Goal: Register for event/course: Sign up to attend an event or enroll in a course

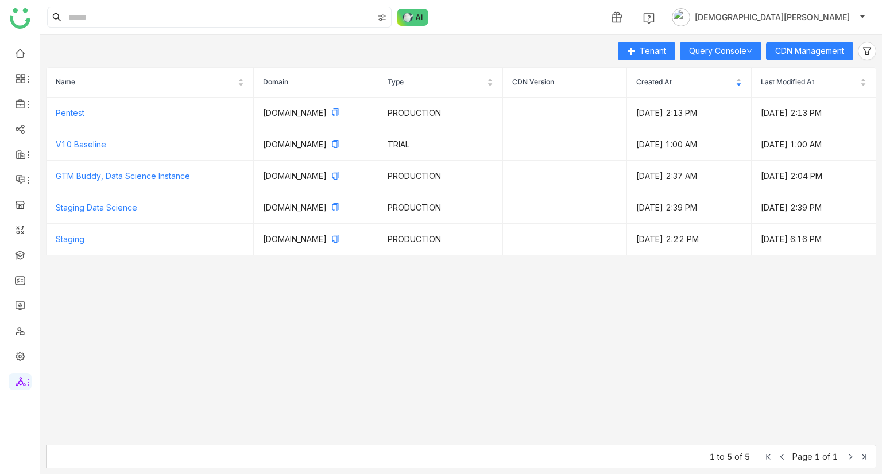
click at [836, 10] on button "[DEMOGRAPHIC_DATA][PERSON_NAME]" at bounding box center [768, 17] width 199 height 18
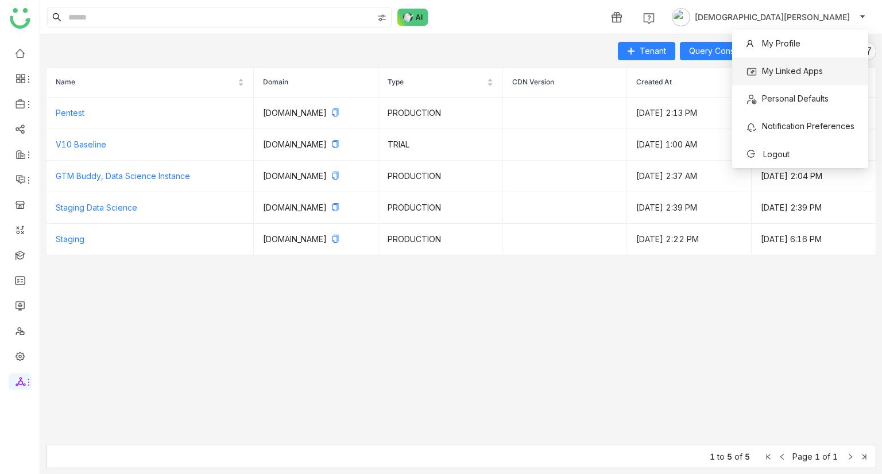
click at [791, 73] on span "My Linked Apps" at bounding box center [792, 71] width 61 height 10
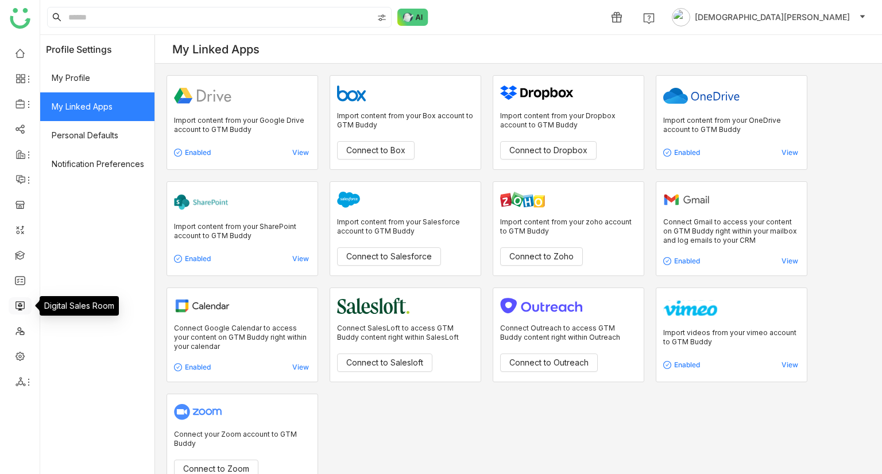
click at [18, 303] on link at bounding box center [20, 305] width 10 height 10
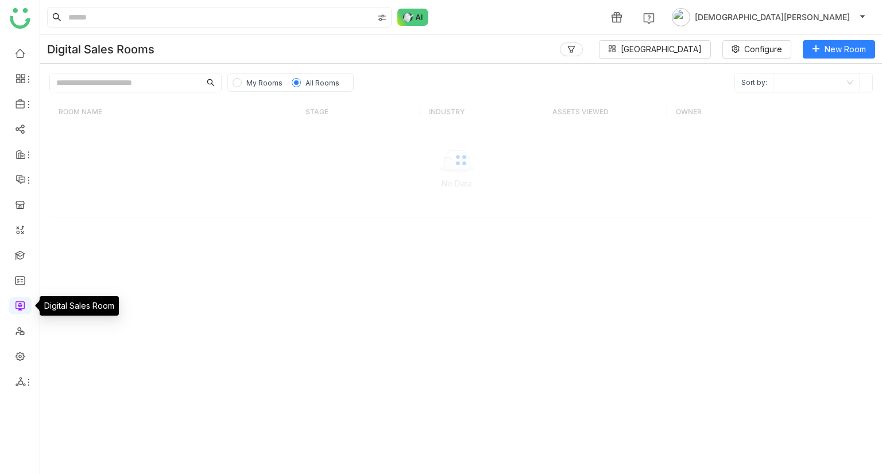
click at [18, 303] on link at bounding box center [20, 305] width 10 height 10
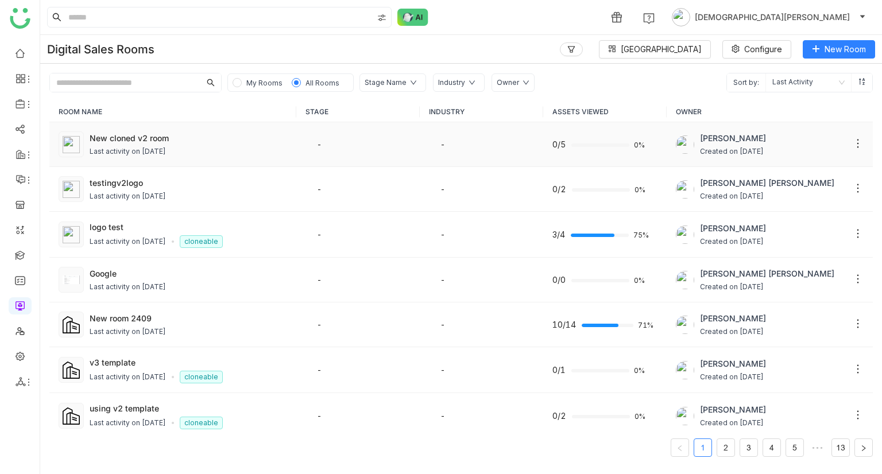
click at [230, 144] on div "New cloned v2 room Last activity on Sep 26, 2025" at bounding box center [188, 144] width 197 height 25
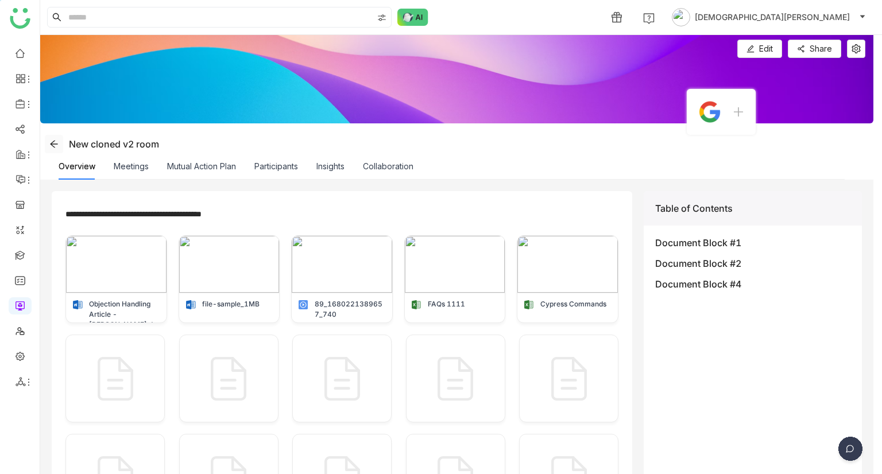
click at [56, 143] on icon at bounding box center [53, 144] width 9 height 9
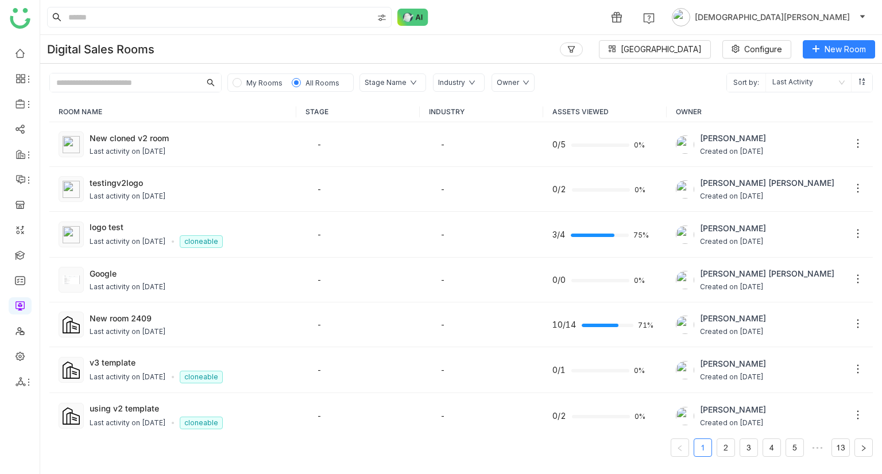
click at [255, 79] on span "My Rooms" at bounding box center [264, 83] width 36 height 9
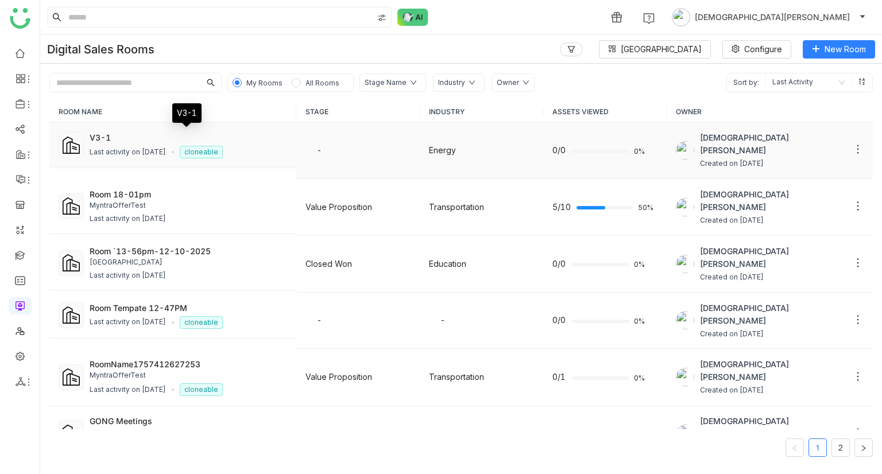
click at [154, 140] on div "V3-1" at bounding box center [188, 137] width 197 height 12
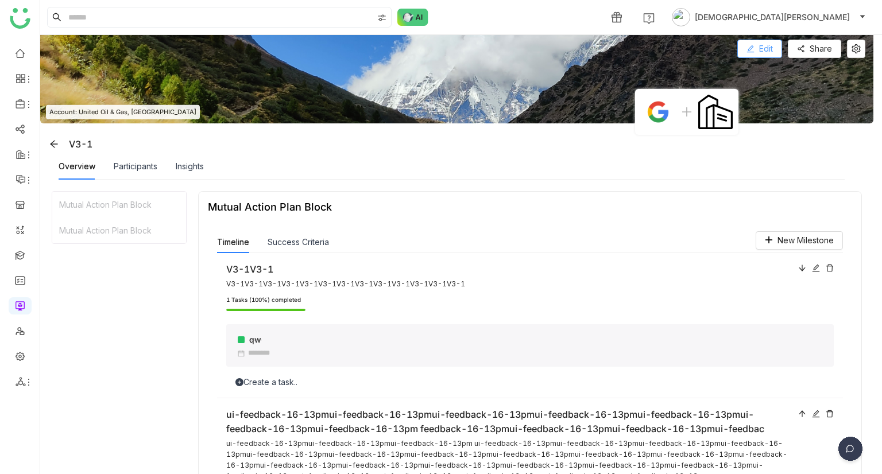
click at [753, 51] on icon at bounding box center [750, 49] width 8 height 8
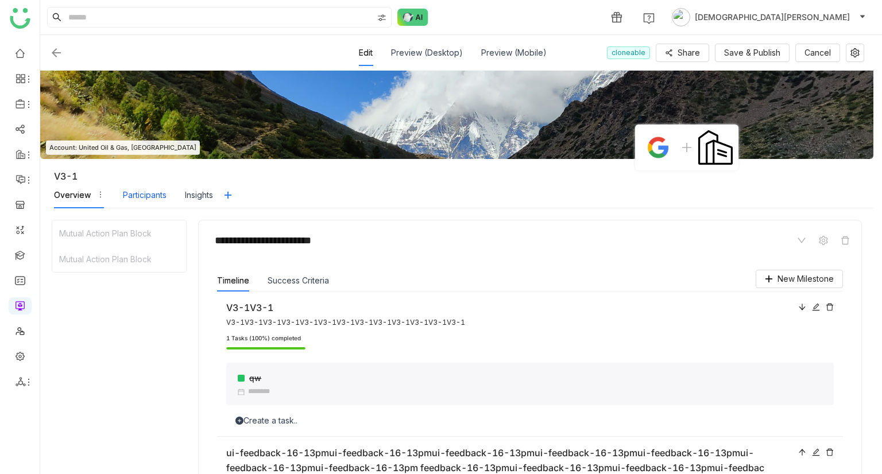
click at [150, 196] on div "Participants" at bounding box center [145, 195] width 44 height 13
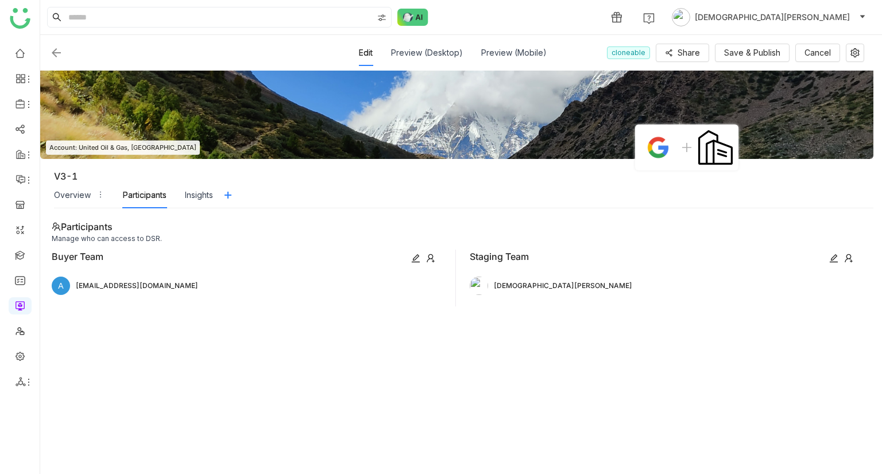
click at [431, 258] on icon at bounding box center [430, 258] width 7 height 9
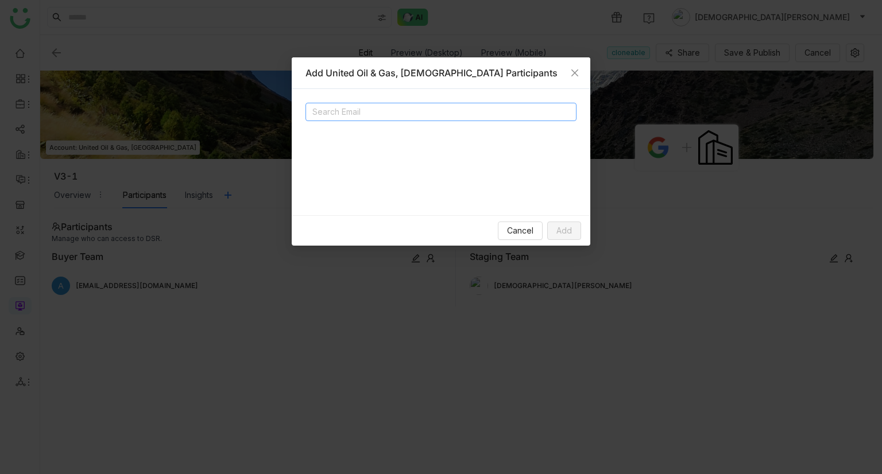
click at [402, 113] on input at bounding box center [427, 112] width 230 height 14
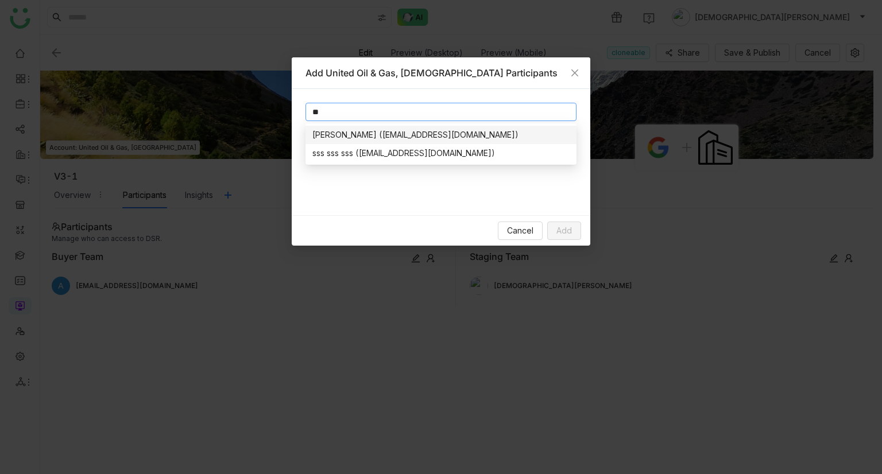
type input "*"
type input "*****"
click at [576, 72] on icon "Close" at bounding box center [574, 72] width 9 height 9
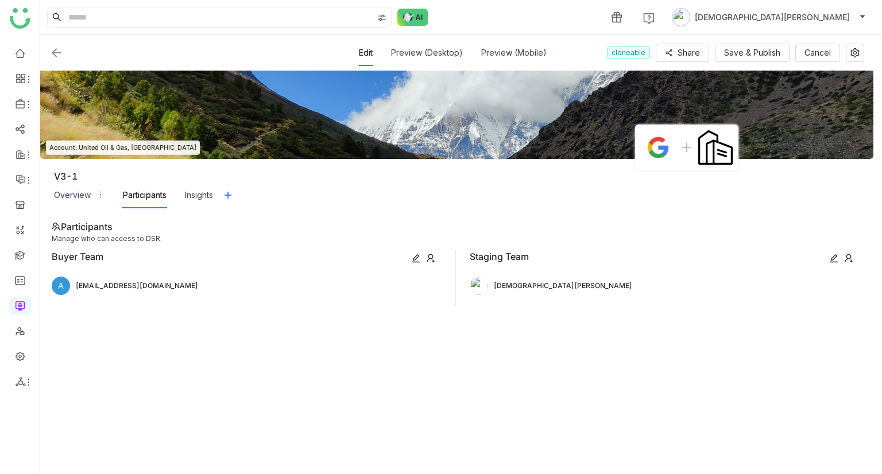
click at [845, 255] on icon at bounding box center [848, 258] width 9 height 9
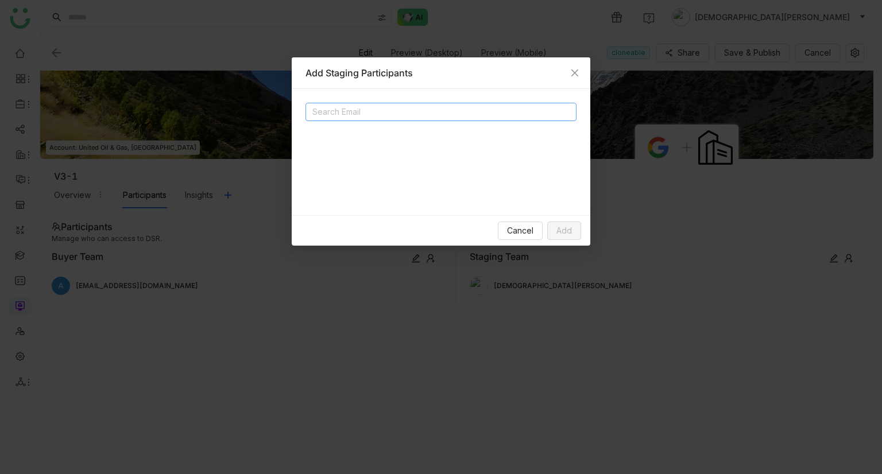
click at [398, 115] on input at bounding box center [427, 112] width 230 height 14
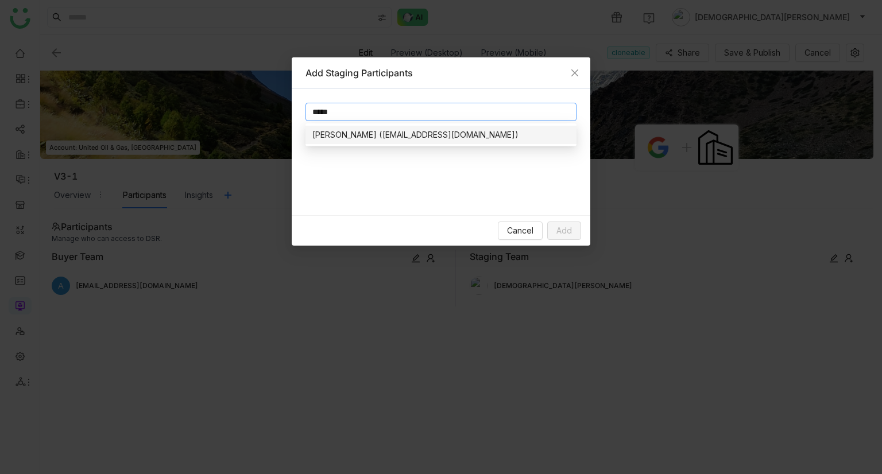
type input "*****"
click at [409, 133] on div "chiru balaya (chirubalaya216@gmail.com)" at bounding box center [440, 135] width 257 height 13
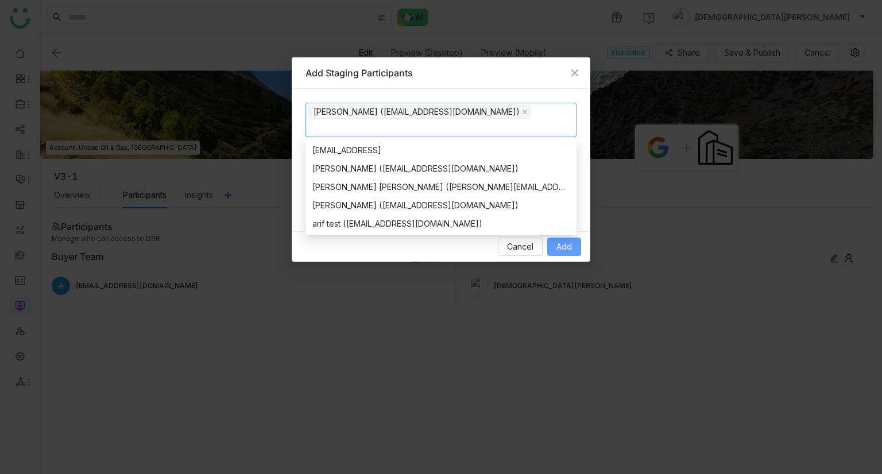
click at [558, 244] on span "Add" at bounding box center [564, 247] width 16 height 13
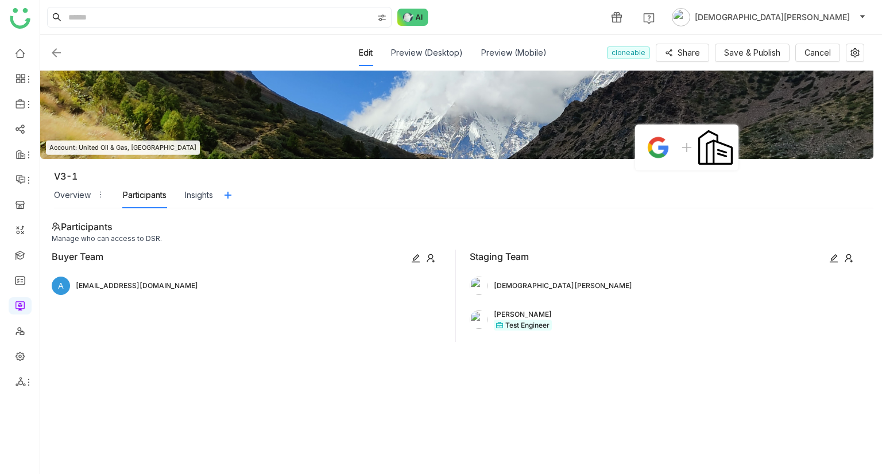
click at [431, 258] on icon at bounding box center [430, 258] width 7 height 9
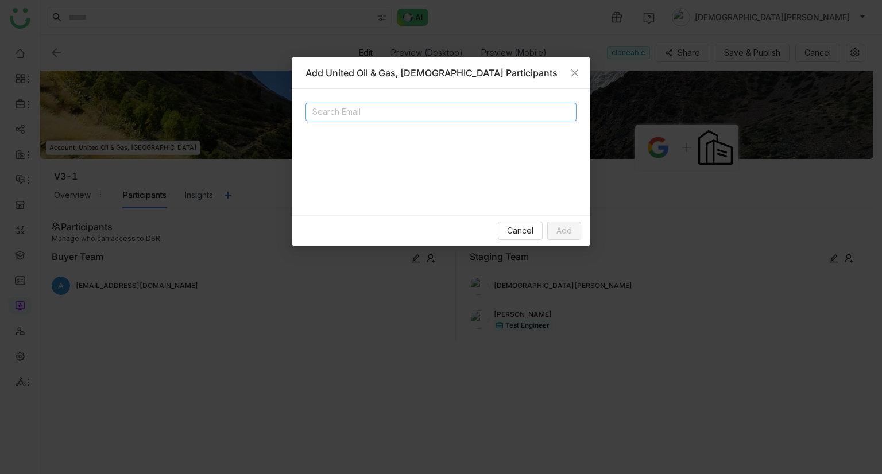
click at [395, 110] on input at bounding box center [427, 112] width 230 height 14
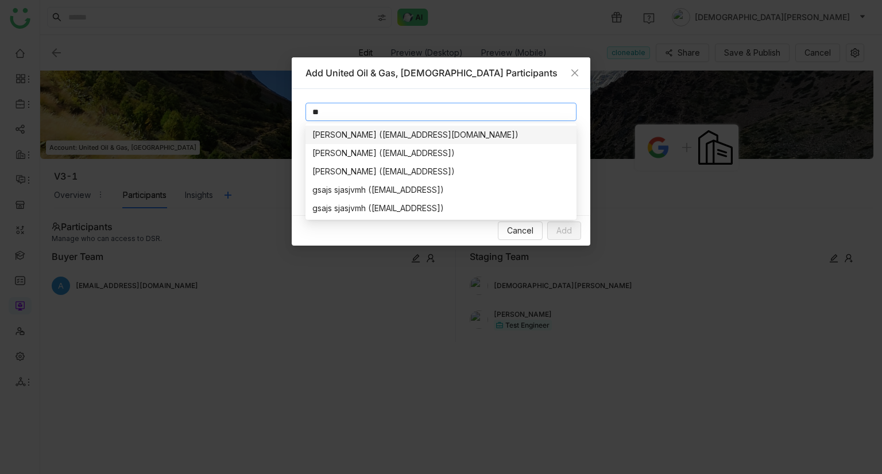
type input "*"
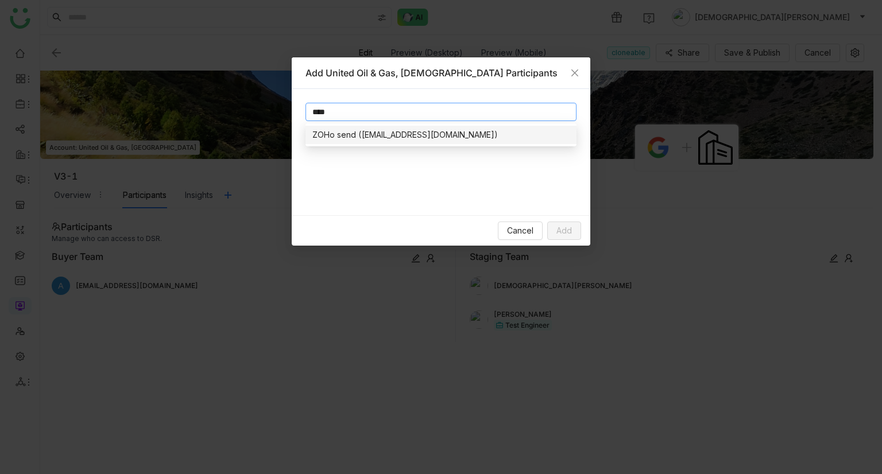
type input "****"
click at [402, 138] on div "ZOHo send (zohogtmbuddy@gmail.com)" at bounding box center [440, 135] width 257 height 13
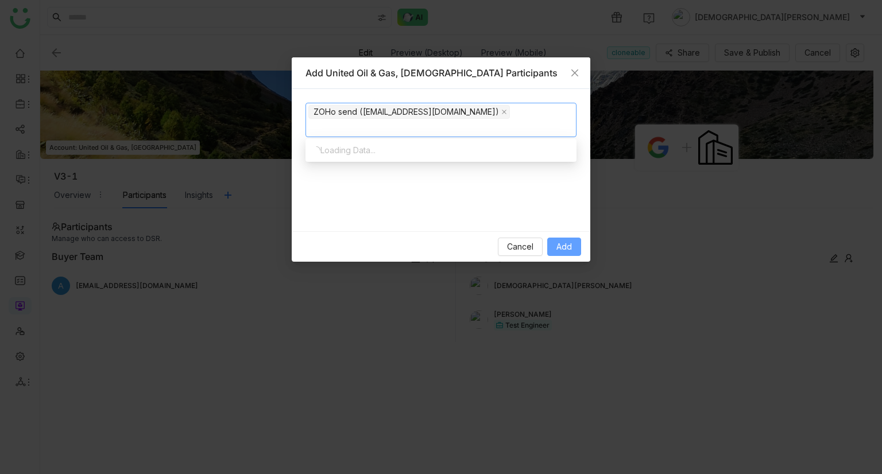
click at [574, 249] on button "Add" at bounding box center [564, 247] width 34 height 18
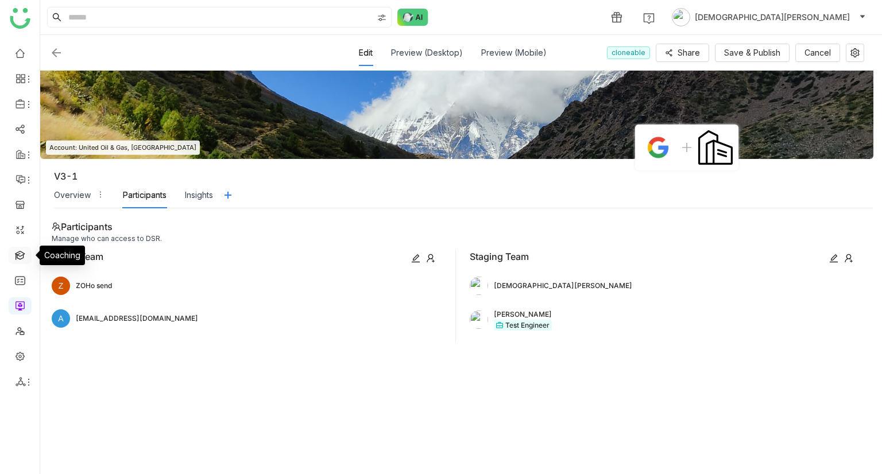
click at [22, 252] on link at bounding box center [20, 255] width 10 height 10
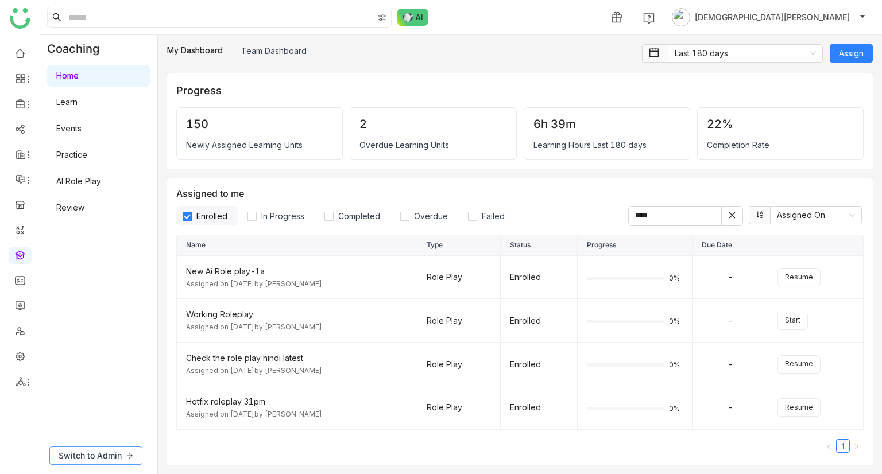
click at [108, 463] on button "Switch to Admin" at bounding box center [95, 456] width 93 height 18
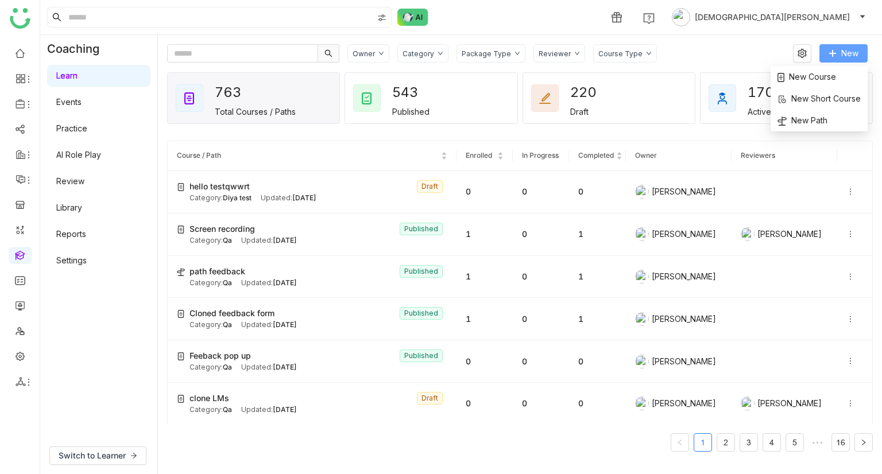
click at [851, 52] on span "New" at bounding box center [849, 53] width 17 height 13
click at [818, 79] on div "170 Active Learners" at bounding box center [786, 98] width 172 height 51
click at [829, 44] on button "New" at bounding box center [843, 53] width 48 height 18
click at [827, 69] on li "New Course" at bounding box center [818, 77] width 97 height 22
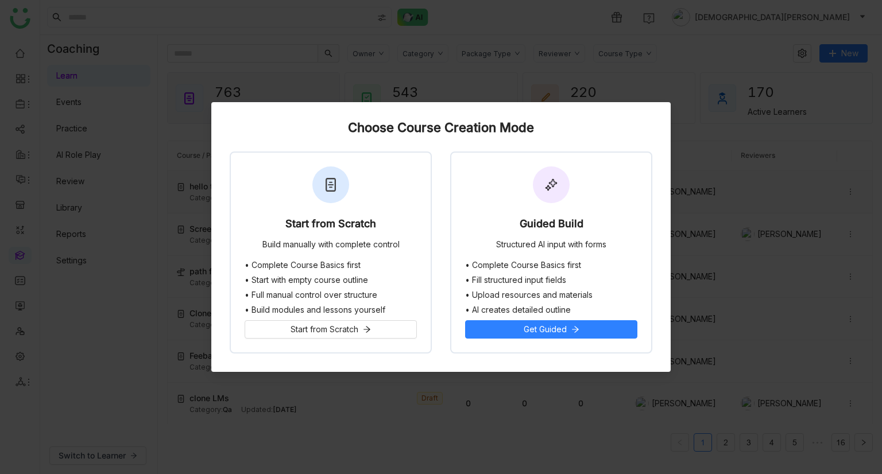
drag, startPoint x: 305, startPoint y: 202, endPoint x: 390, endPoint y: 203, distance: 84.4
click at [305, 202] on div "Start from Scratch Build manually with complete control" at bounding box center [331, 207] width 200 height 108
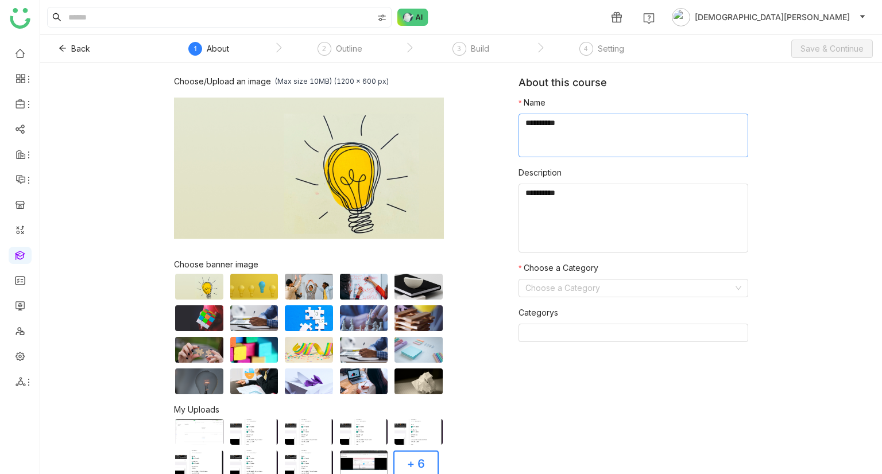
click at [574, 150] on textarea at bounding box center [633, 136] width 230 height 44
type textarea "**********"
click at [574, 193] on textarea at bounding box center [633, 218] width 230 height 69
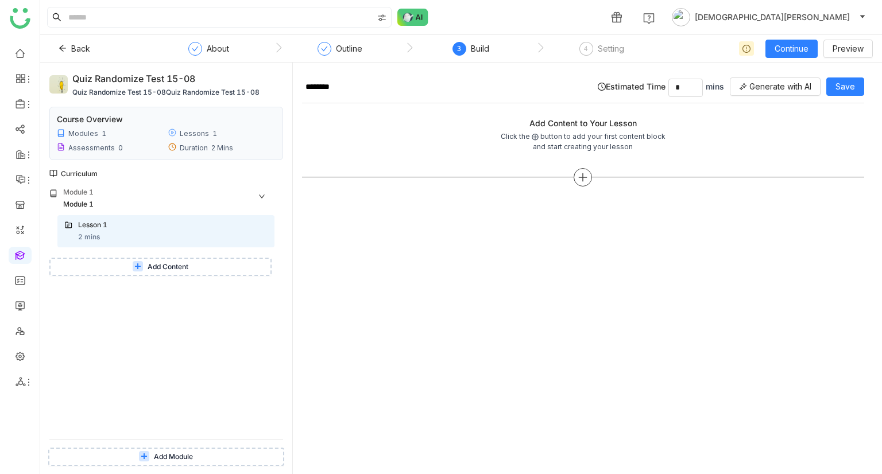
click at [580, 177] on icon at bounding box center [583, 177] width 10 height 10
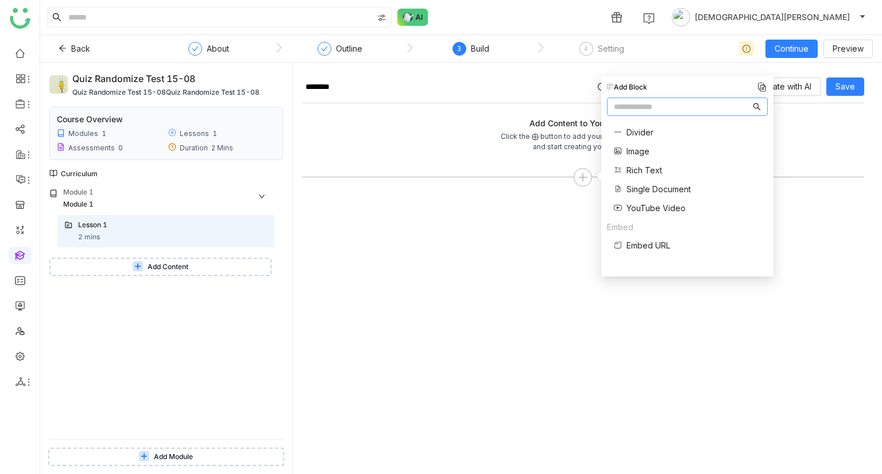
click at [650, 184] on span "Single Document" at bounding box center [658, 189] width 64 height 12
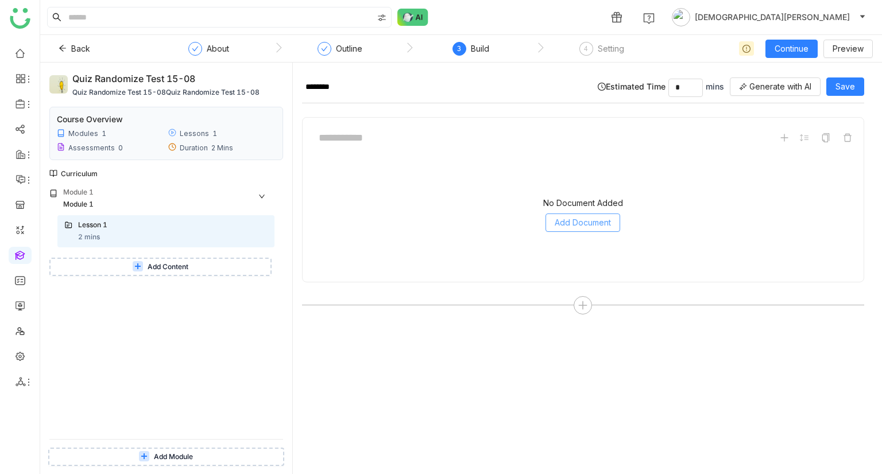
click at [567, 216] on span "Add Document" at bounding box center [583, 222] width 56 height 13
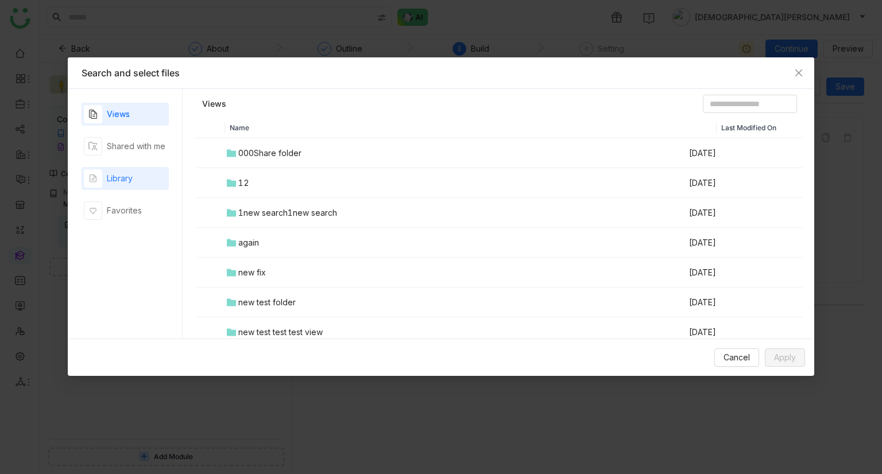
drag, startPoint x: 140, startPoint y: 171, endPoint x: 160, endPoint y: 171, distance: 20.1
click at [140, 171] on div "Library" at bounding box center [125, 178] width 87 height 23
click at [675, 113] on header "Home" at bounding box center [499, 106] width 606 height 23
click at [703, 101] on input at bounding box center [750, 104] width 94 height 18
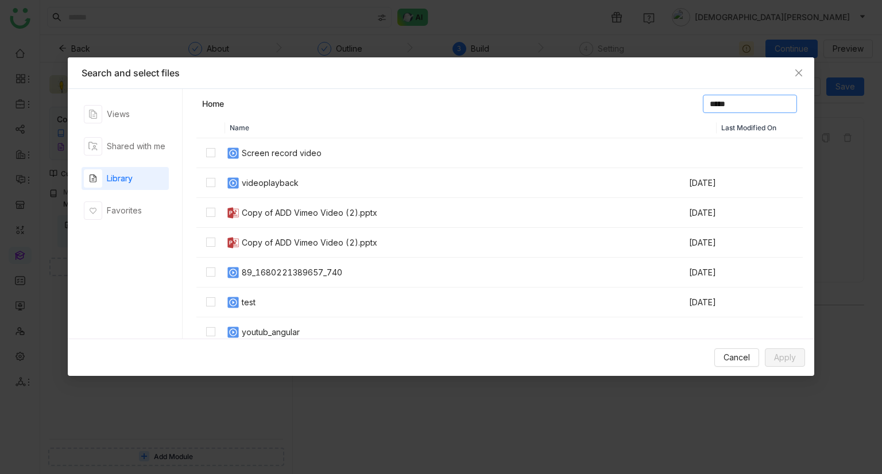
type input "*****"
click at [774, 352] on span "Apply" at bounding box center [785, 357] width 22 height 13
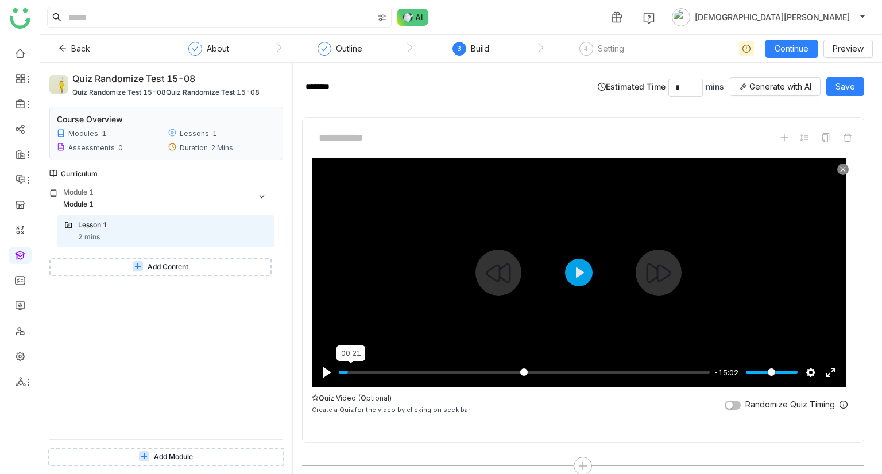
type input "****"
click at [351, 371] on input "Seek" at bounding box center [524, 372] width 371 height 11
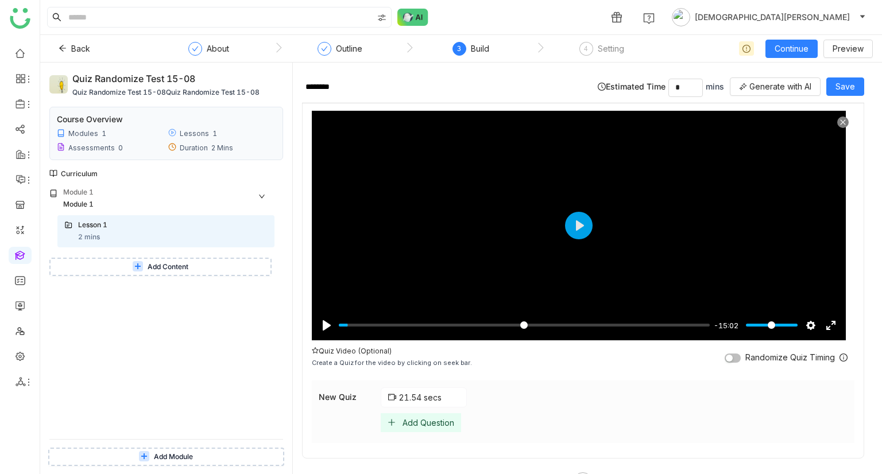
scroll to position [78, 0]
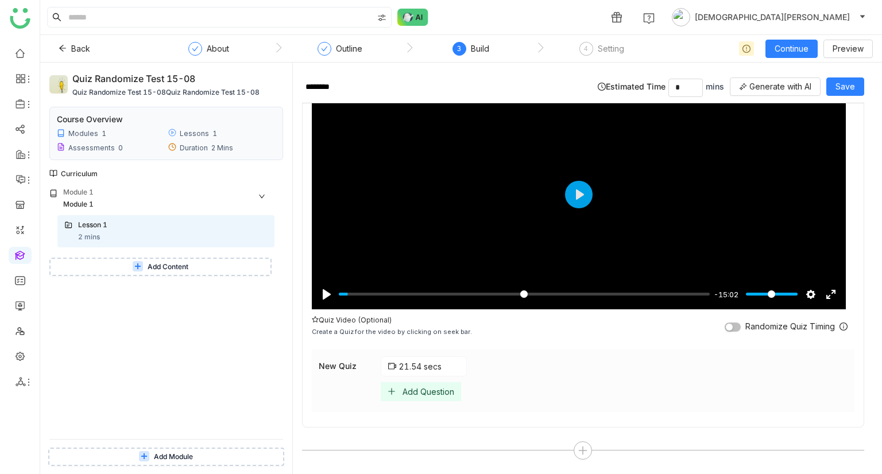
click at [731, 324] on button "button" at bounding box center [733, 327] width 16 height 9
click at [446, 387] on div "Add Question" at bounding box center [428, 392] width 52 height 10
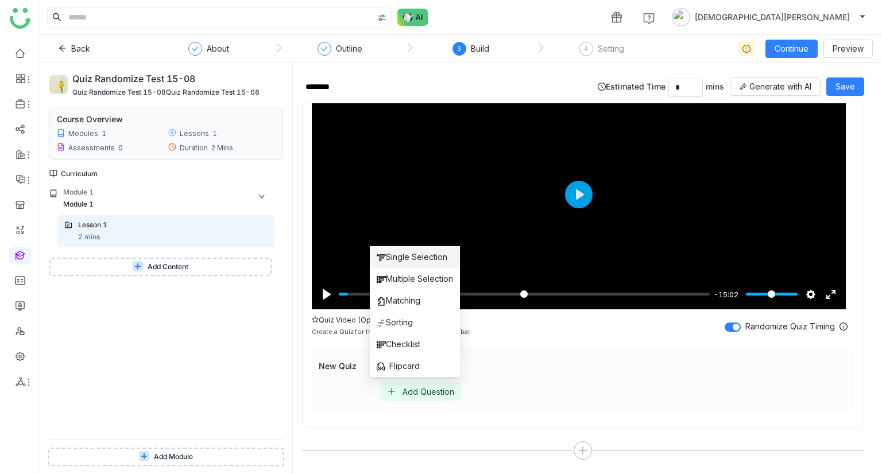
click at [423, 251] on span "Single Selection" at bounding box center [412, 257] width 71 height 13
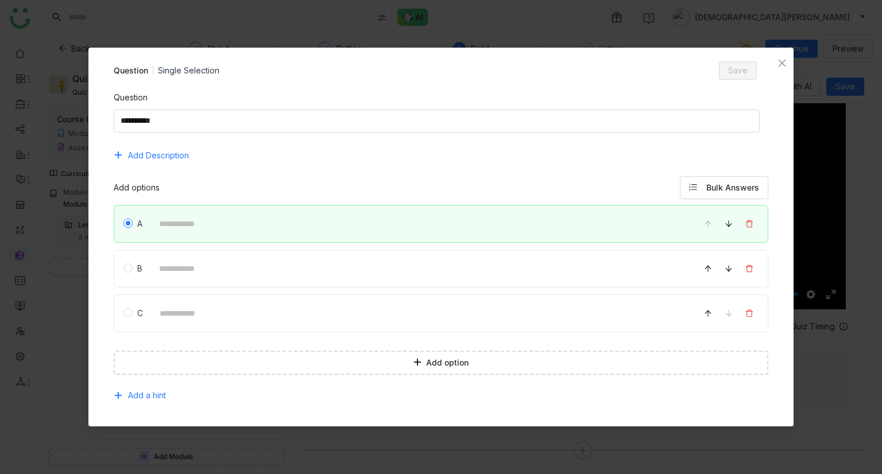
drag, startPoint x: 191, startPoint y: 106, endPoint x: 204, endPoint y: 118, distance: 17.5
click at [191, 106] on div "Question" at bounding box center [441, 100] width 655 height 18
click at [208, 122] on textarea at bounding box center [437, 121] width 646 height 23
type textarea "*"
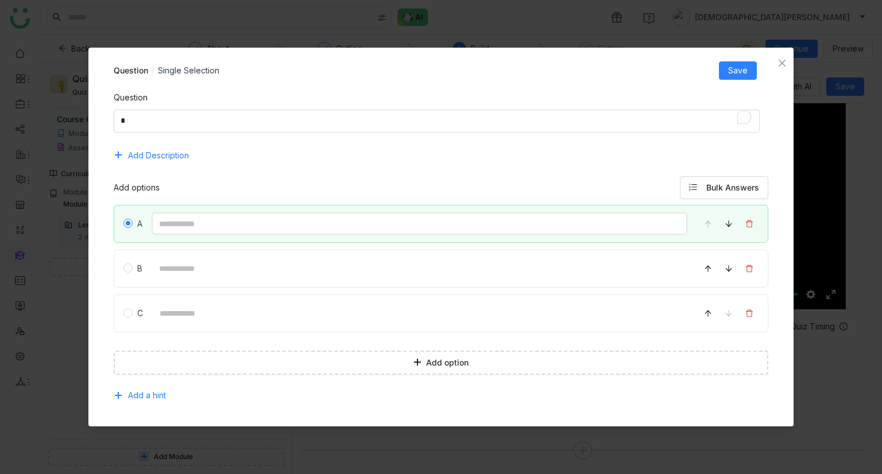
click at [207, 225] on input at bounding box center [420, 223] width 536 height 22
type input "*"
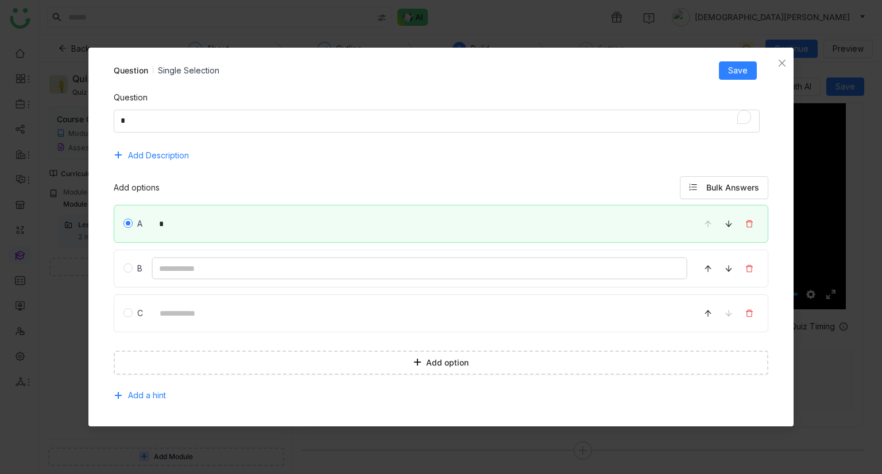
drag, startPoint x: 177, startPoint y: 270, endPoint x: 183, endPoint y: 273, distance: 6.7
click at [177, 270] on input at bounding box center [420, 268] width 536 height 22
type input "*"
click at [195, 313] on input at bounding box center [420, 313] width 536 height 22
type input "*"
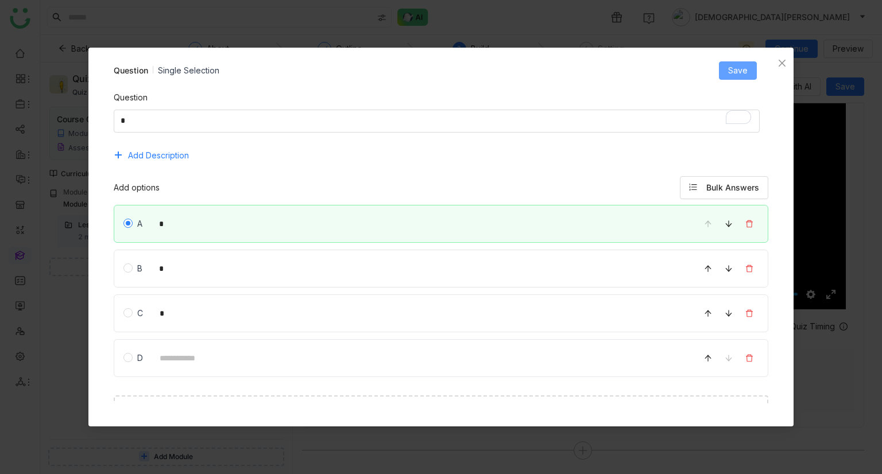
drag, startPoint x: 737, startPoint y: 73, endPoint x: 749, endPoint y: 77, distance: 12.0
click at [737, 73] on span "Save" at bounding box center [738, 70] width 20 height 13
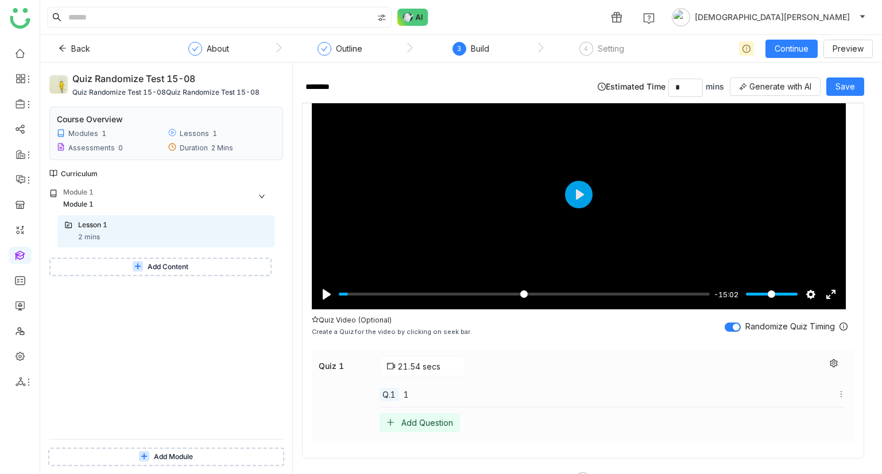
scroll to position [109, 0]
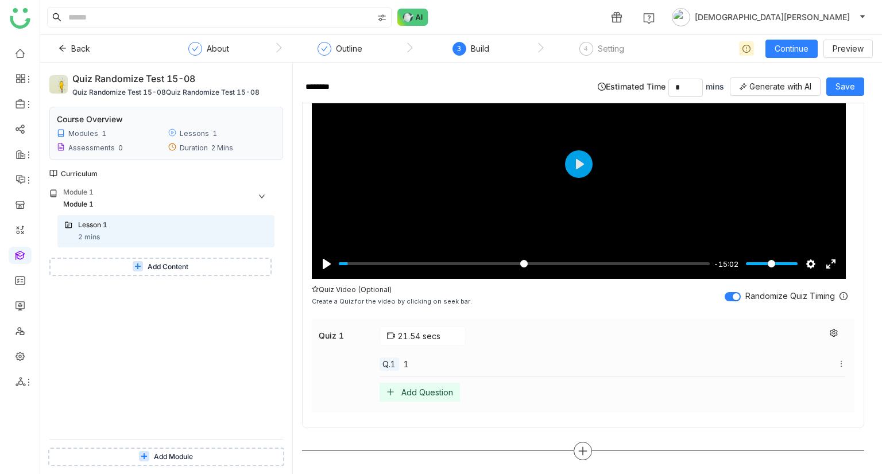
click at [578, 446] on icon at bounding box center [583, 451] width 10 height 10
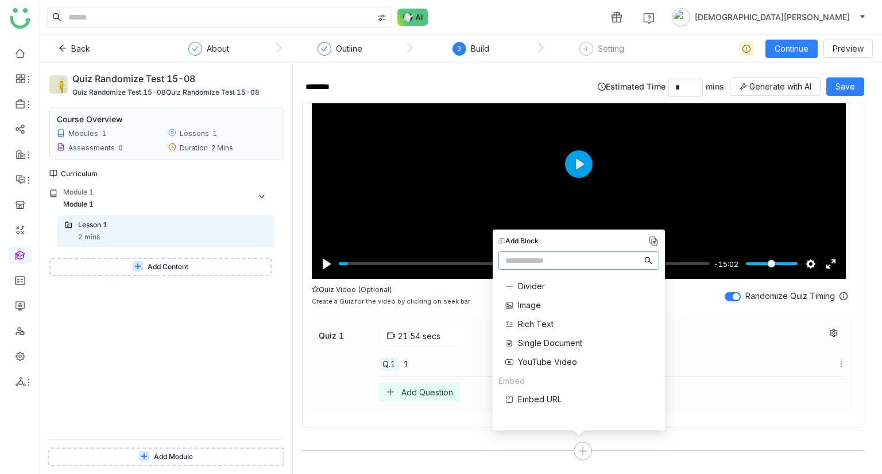
click at [464, 423] on div "Pause Play % buffered 00:46 -15:02 Settings Captions Disabled Quality undefined…" at bounding box center [583, 219] width 562 height 420
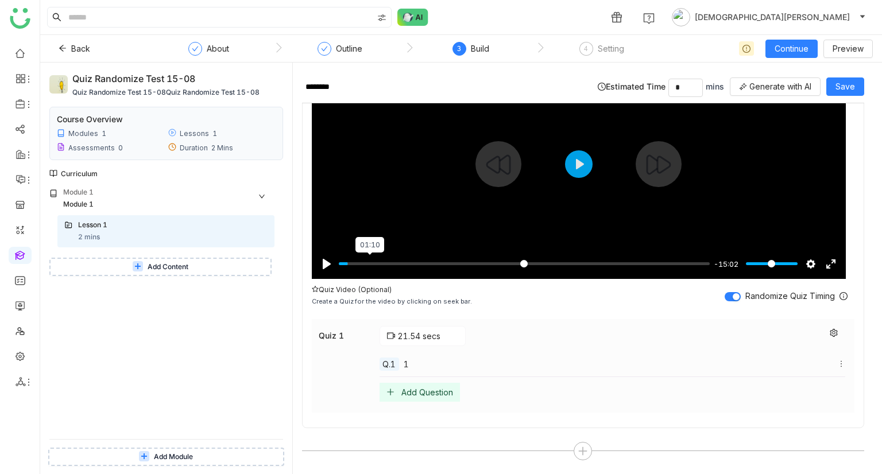
click at [370, 264] on input "Seek" at bounding box center [524, 263] width 371 height 11
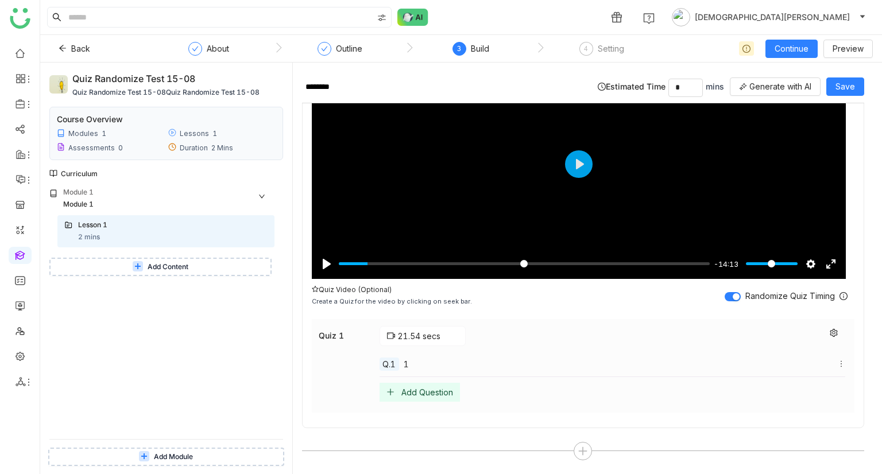
type input "***"
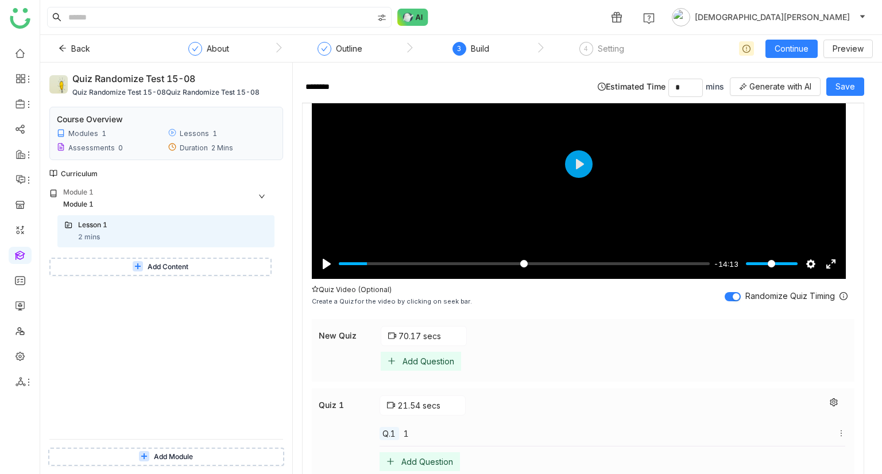
click at [435, 352] on div "Add Question" at bounding box center [421, 361] width 80 height 19
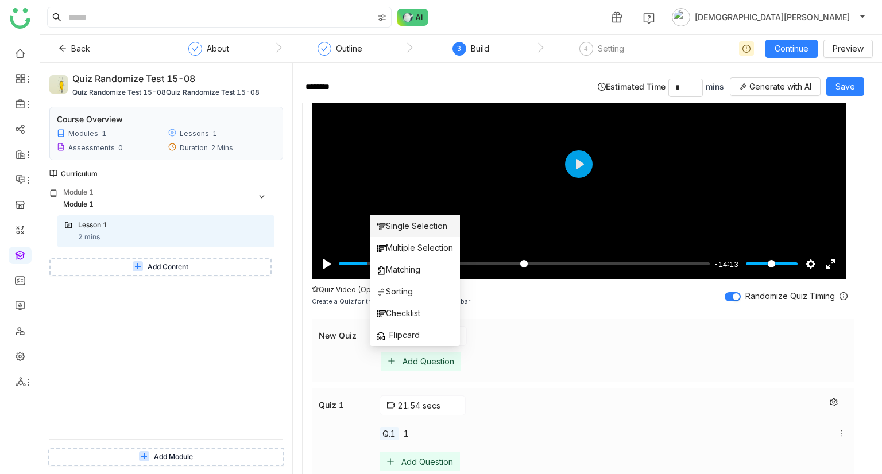
click at [413, 227] on span "Single Selection" at bounding box center [412, 226] width 71 height 13
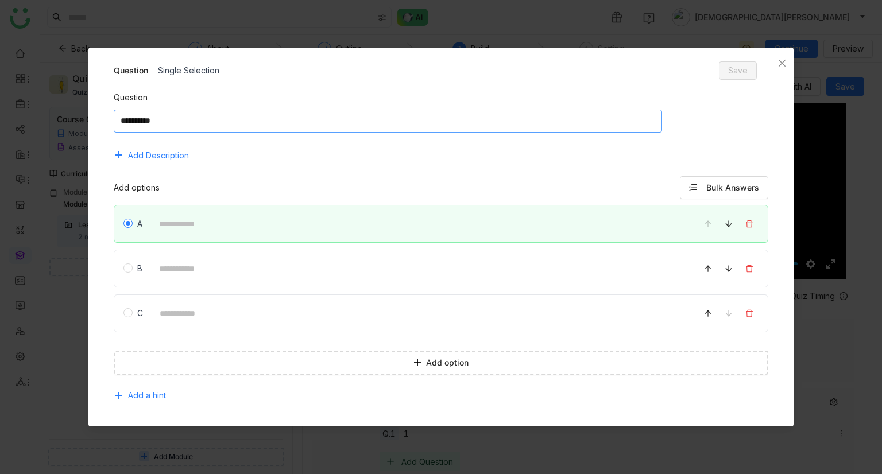
click at [253, 126] on textarea at bounding box center [388, 121] width 549 height 23
type textarea "**"
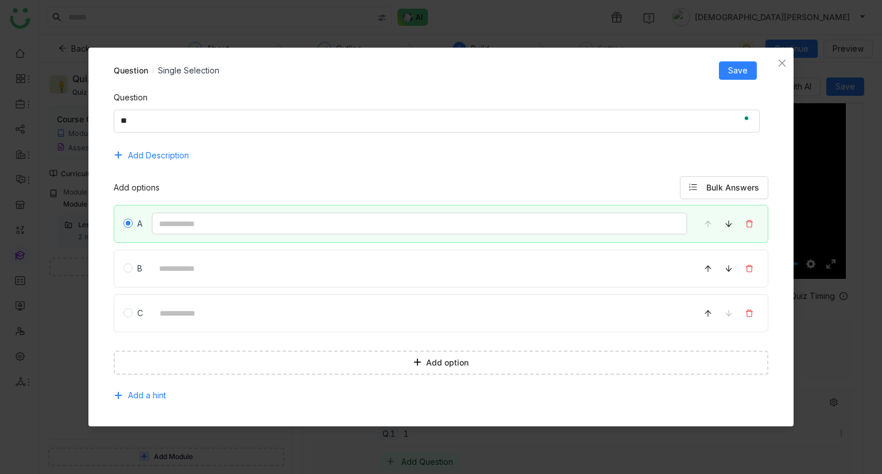
click at [243, 230] on input at bounding box center [420, 223] width 536 height 22
type input "*"
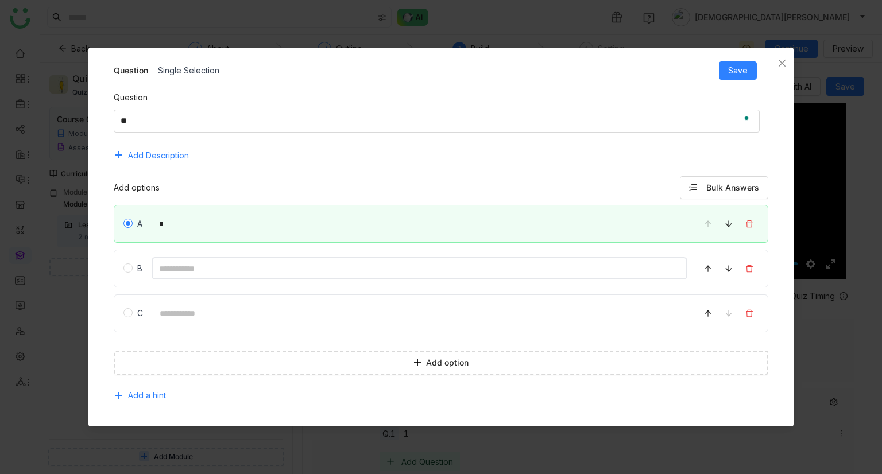
click at [185, 276] on input at bounding box center [420, 268] width 536 height 22
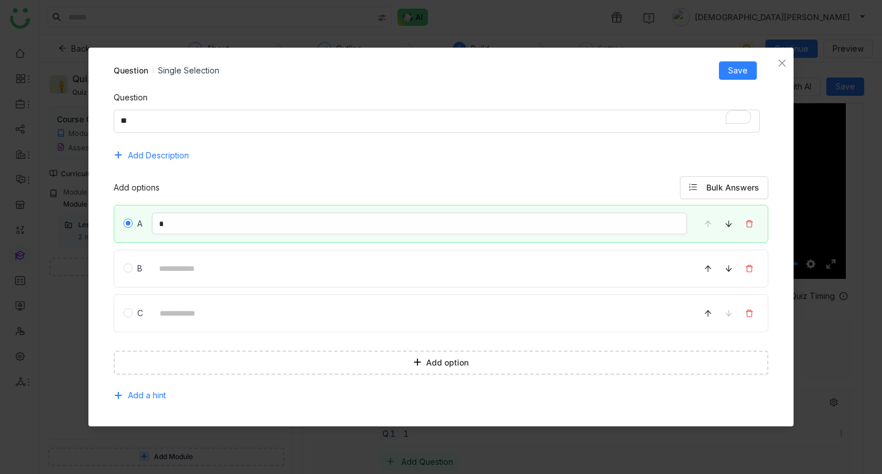
click at [189, 222] on input "*" at bounding box center [420, 223] width 536 height 22
type input "*"
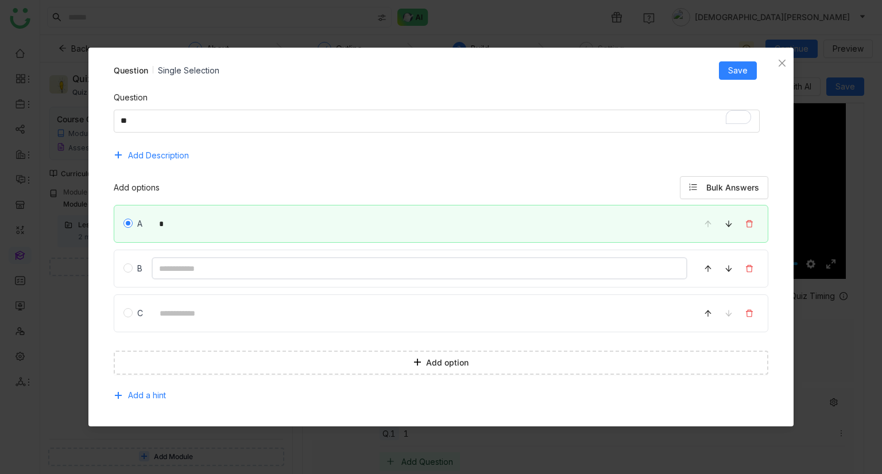
click at [176, 260] on input at bounding box center [420, 268] width 536 height 22
type input "*"
click at [166, 305] on input at bounding box center [420, 313] width 536 height 22
type input "*"
click at [721, 72] on button "Save" at bounding box center [738, 70] width 38 height 18
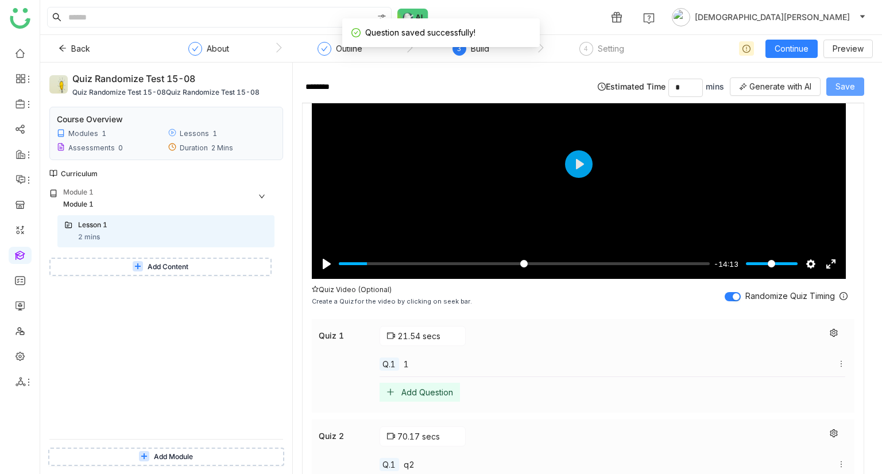
click at [840, 84] on span "Save" at bounding box center [845, 86] width 20 height 13
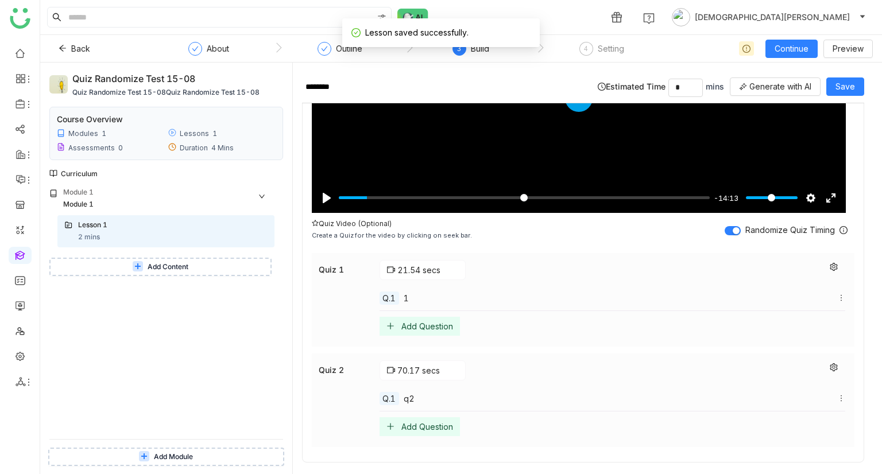
scroll to position [208, 0]
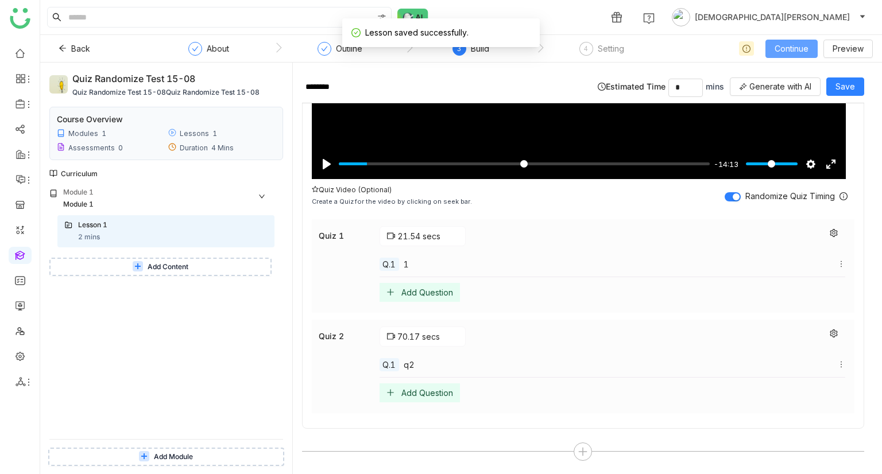
click at [782, 43] on span "Continue" at bounding box center [791, 48] width 34 height 13
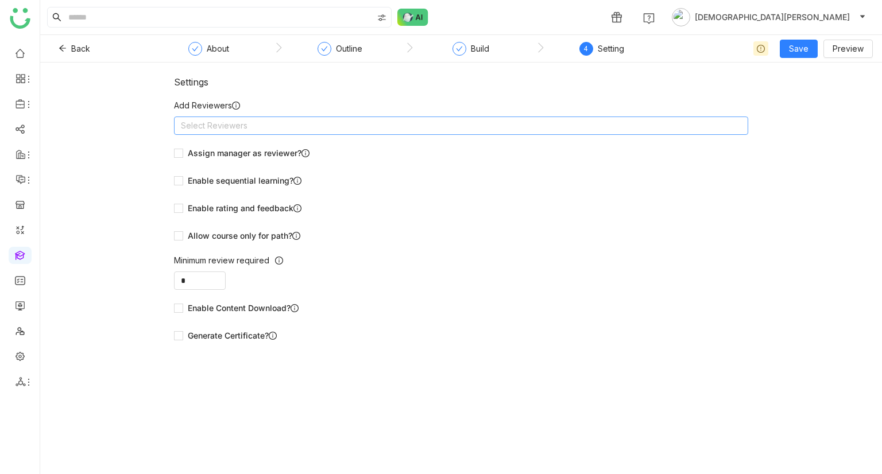
click at [264, 128] on nz-select-top-control "Select Reviewers" at bounding box center [461, 126] width 574 height 18
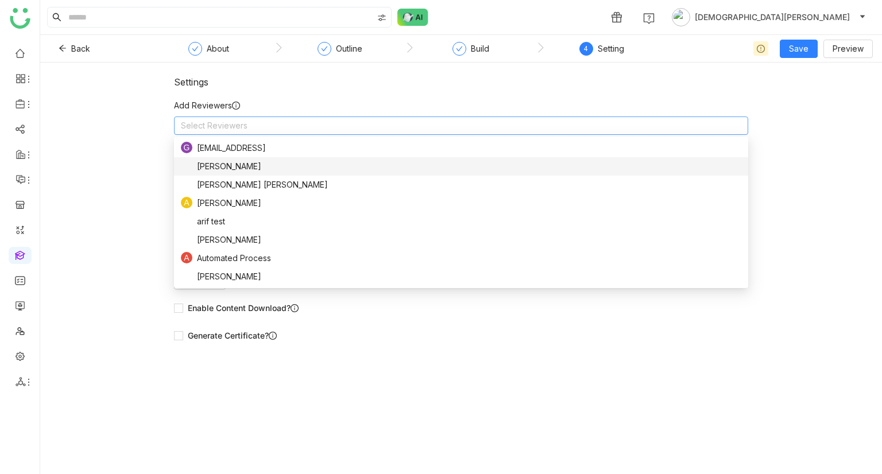
click at [98, 180] on div "Settings Add Reviewers Select Reviewers Assign manager as reviewer? Enable sequ…" at bounding box center [461, 269] width 842 height 412
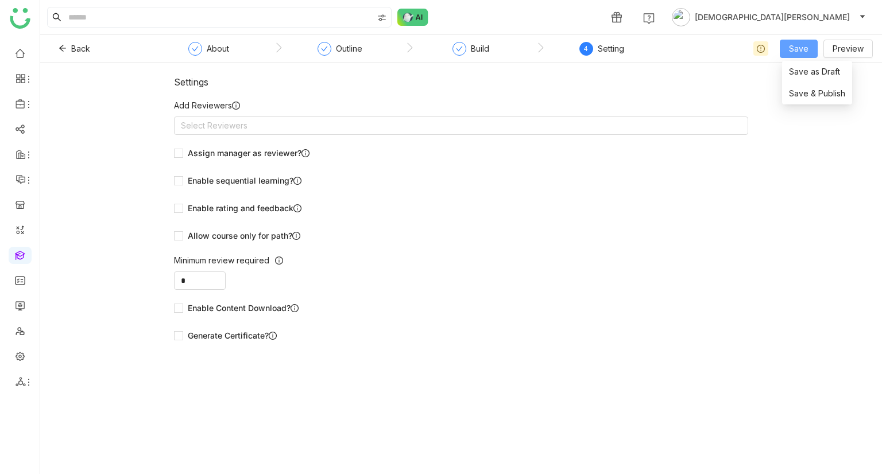
click at [808, 45] on span "Save" at bounding box center [799, 48] width 20 height 13
click at [829, 95] on span "Save & Publish" at bounding box center [817, 93] width 56 height 13
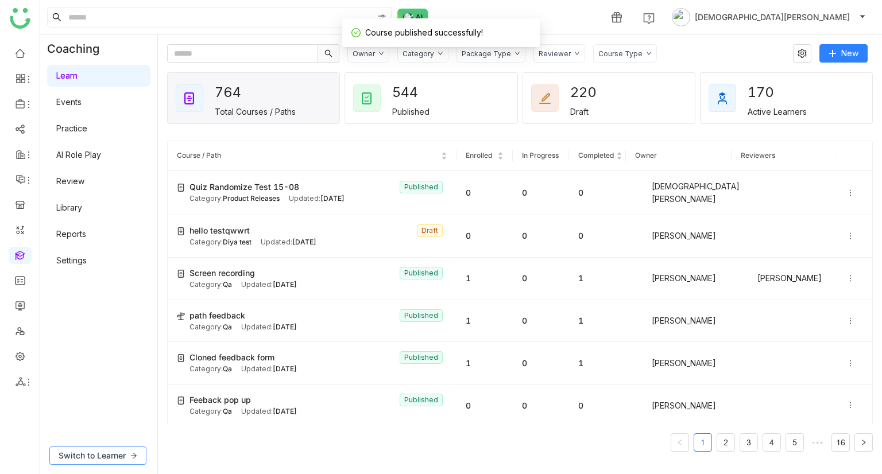
click at [101, 457] on span "Switch to Learner" at bounding box center [92, 456] width 67 height 13
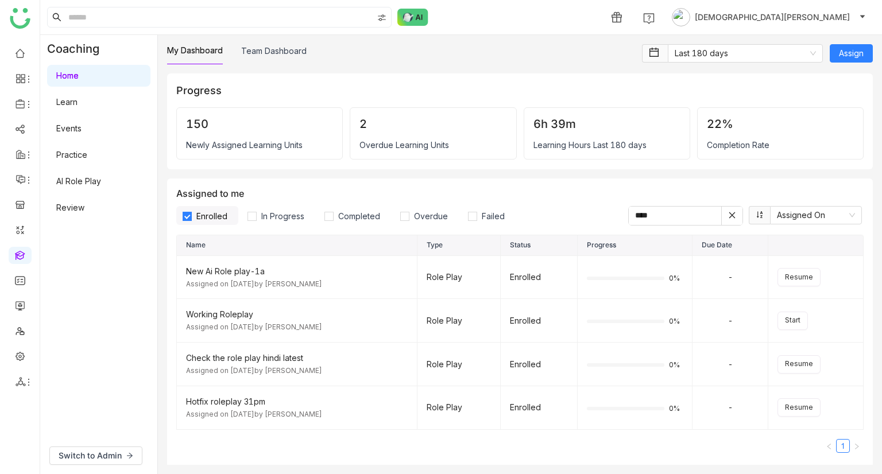
click at [78, 100] on link "Learn" at bounding box center [66, 102] width 21 height 10
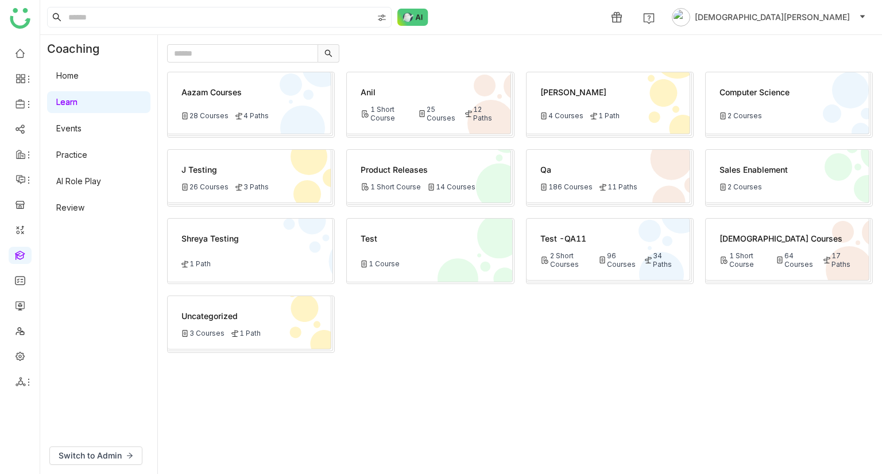
click at [474, 172] on div "Product Releases" at bounding box center [428, 170] width 135 height 12
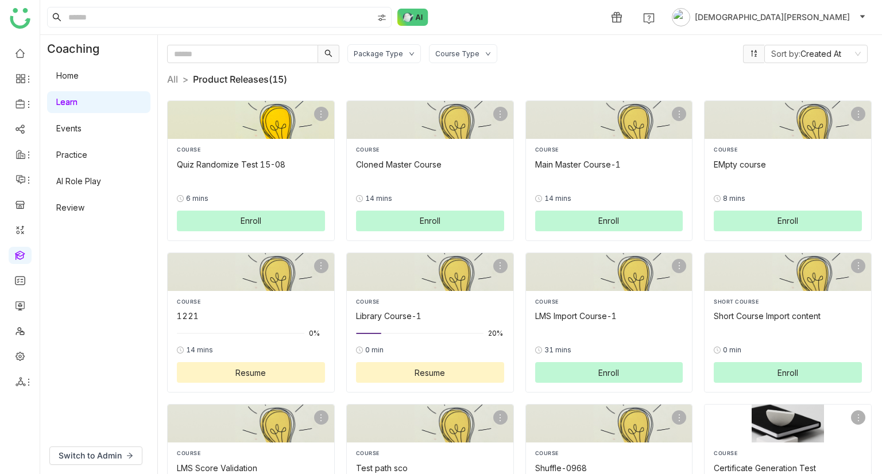
click at [257, 214] on button "Enroll" at bounding box center [251, 221] width 148 height 21
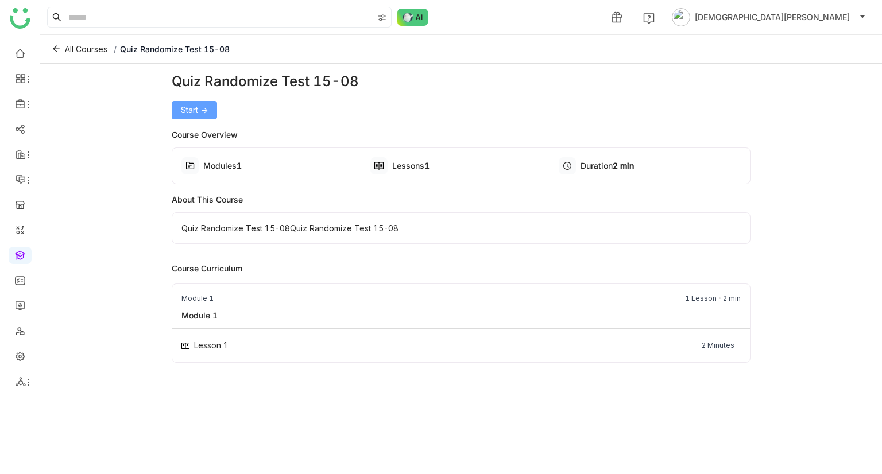
click at [214, 107] on button "Start ->" at bounding box center [194, 110] width 45 height 18
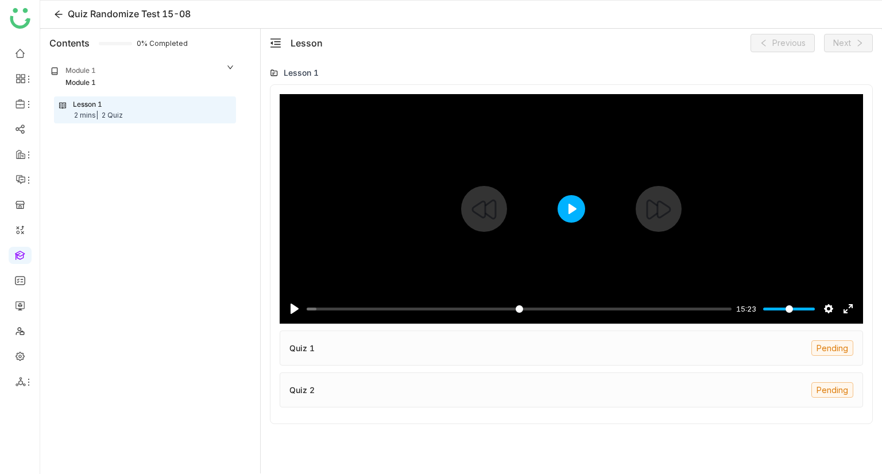
click at [572, 206] on button "Play" at bounding box center [571, 209] width 28 height 28
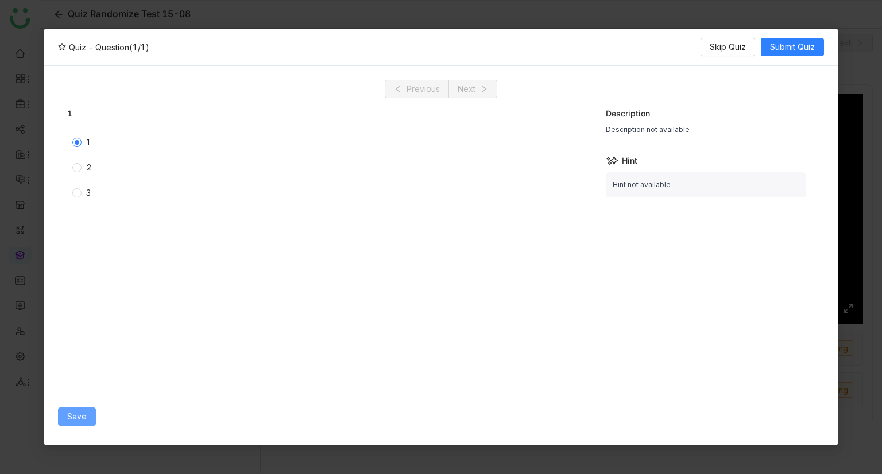
click at [65, 409] on button "Save" at bounding box center [77, 417] width 38 height 18
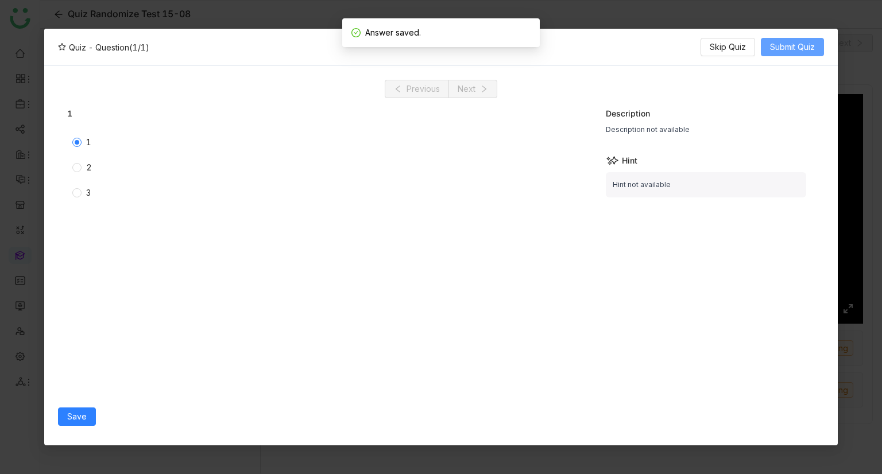
click at [796, 40] on button "Submit Quiz" at bounding box center [792, 47] width 63 height 18
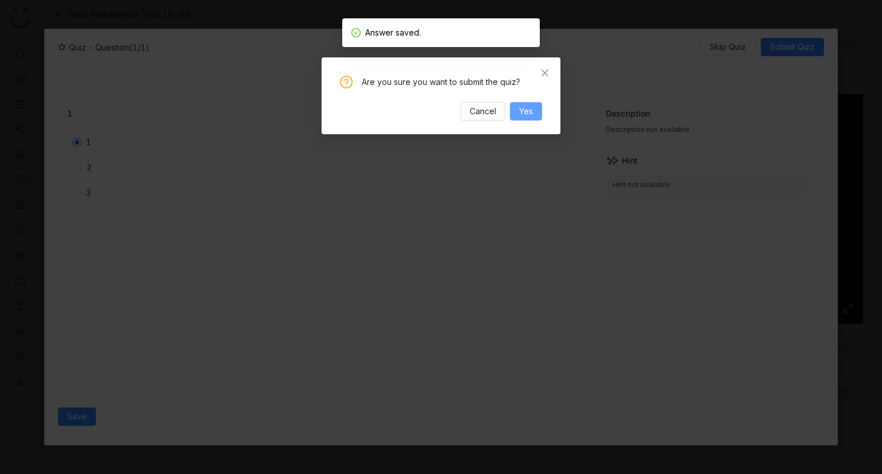
click at [528, 113] on span "Yes" at bounding box center [526, 111] width 14 height 13
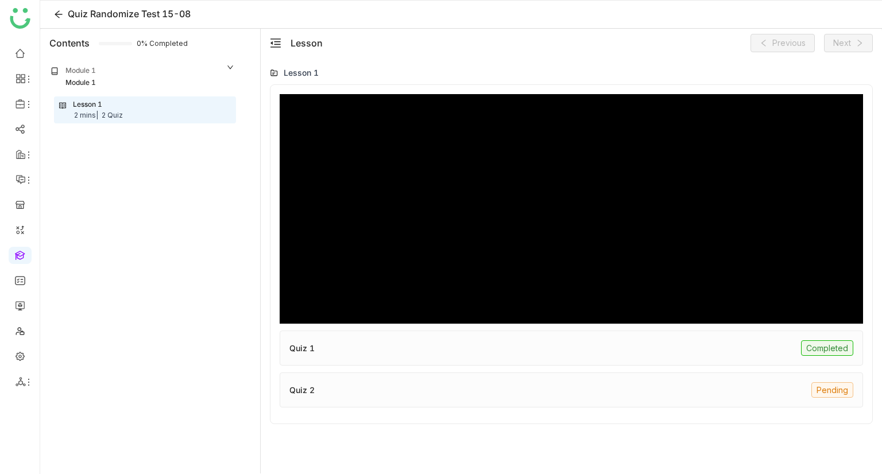
drag, startPoint x: 803, startPoint y: 339, endPoint x: 811, endPoint y: 347, distance: 12.2
click at [805, 343] on div "Quiz 1 Completed" at bounding box center [571, 348] width 583 height 35
click at [811, 347] on div "Completed" at bounding box center [827, 348] width 52 height 16
click at [323, 346] on div "Quiz 1 Completed" at bounding box center [571, 348] width 583 height 35
drag, startPoint x: 307, startPoint y: 347, endPoint x: 317, endPoint y: 350, distance: 10.0
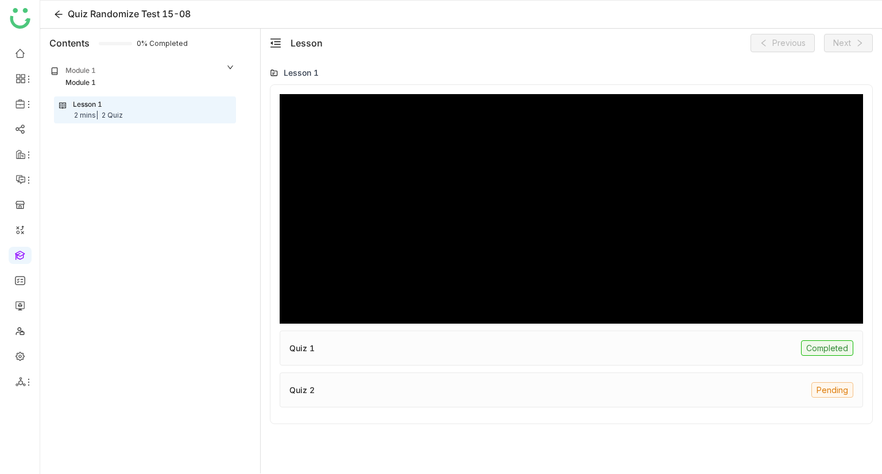
click at [316, 350] on div "Quiz 1 Completed" at bounding box center [571, 348] width 583 height 35
drag, startPoint x: 282, startPoint y: 344, endPoint x: 317, endPoint y: 345, distance: 35.0
click at [317, 345] on div "Quiz 1 Completed" at bounding box center [571, 348] width 583 height 35
drag, startPoint x: 413, startPoint y: 337, endPoint x: 393, endPoint y: 335, distance: 20.8
click at [393, 335] on div "Quiz 1 Completed" at bounding box center [571, 348] width 583 height 35
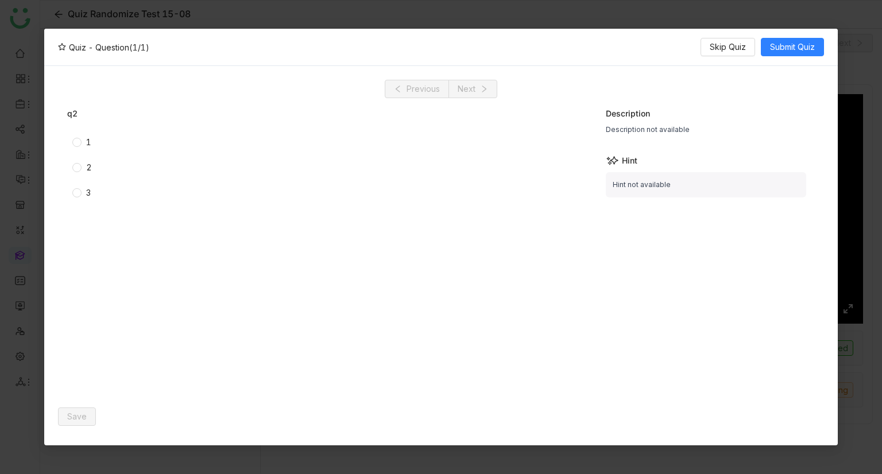
click at [83, 195] on span "3" at bounding box center [89, 193] width 14 height 13
click at [80, 416] on span "Save" at bounding box center [77, 416] width 20 height 13
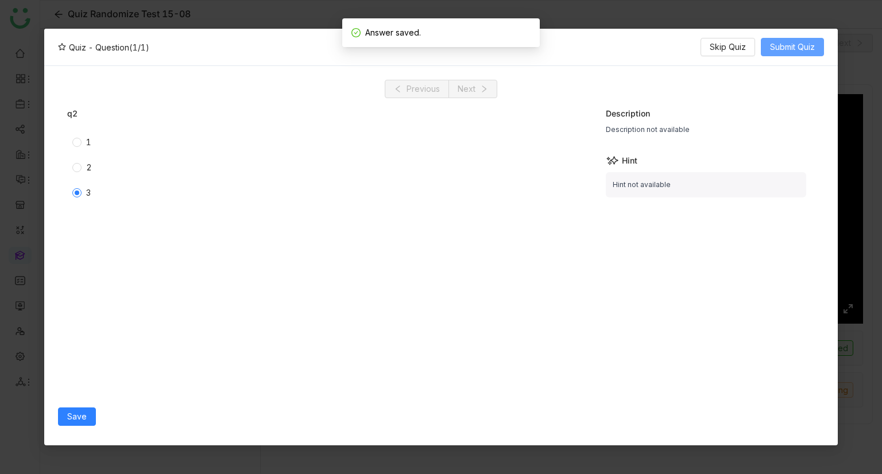
click at [784, 38] on button "Submit Quiz" at bounding box center [792, 47] width 63 height 18
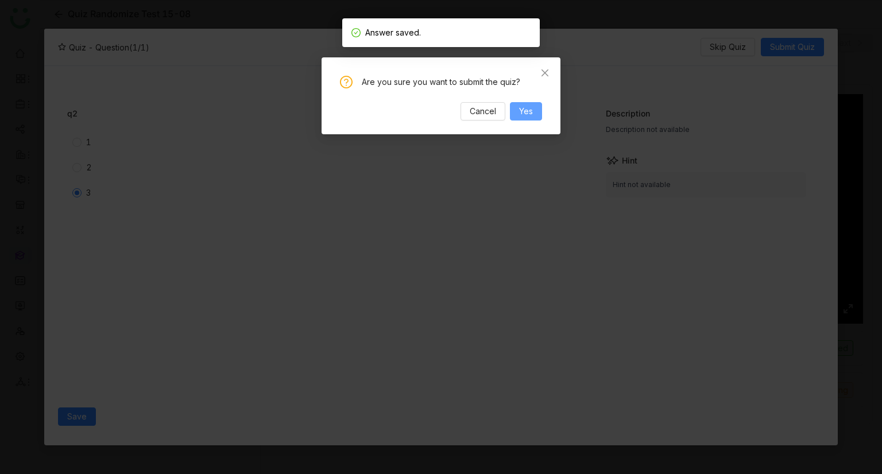
click at [526, 103] on button "Yes" at bounding box center [526, 111] width 32 height 18
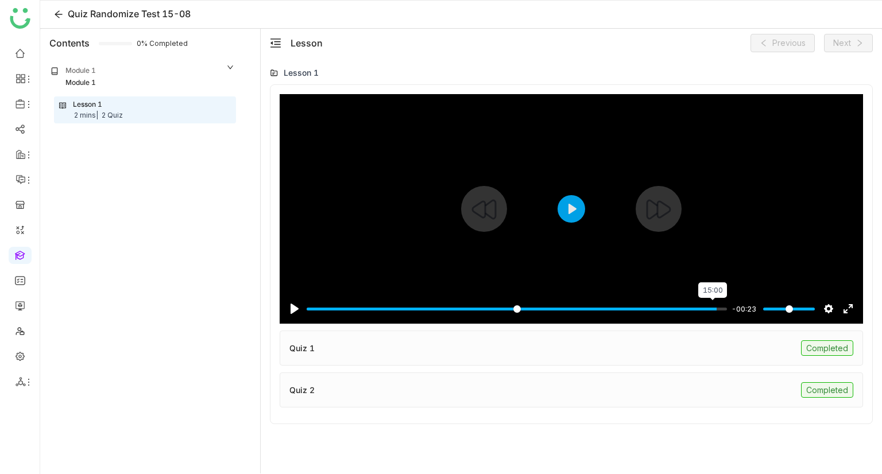
click at [711, 308] on input "Seek" at bounding box center [517, 309] width 420 height 11
drag, startPoint x: 712, startPoint y: 307, endPoint x: 735, endPoint y: 306, distance: 23.0
click at [731, 306] on input "Seek" at bounding box center [519, 309] width 425 height 11
drag, startPoint x: 312, startPoint y: 308, endPoint x: 788, endPoint y: 309, distance: 475.9
click at [731, 309] on input "Seek" at bounding box center [519, 309] width 425 height 11
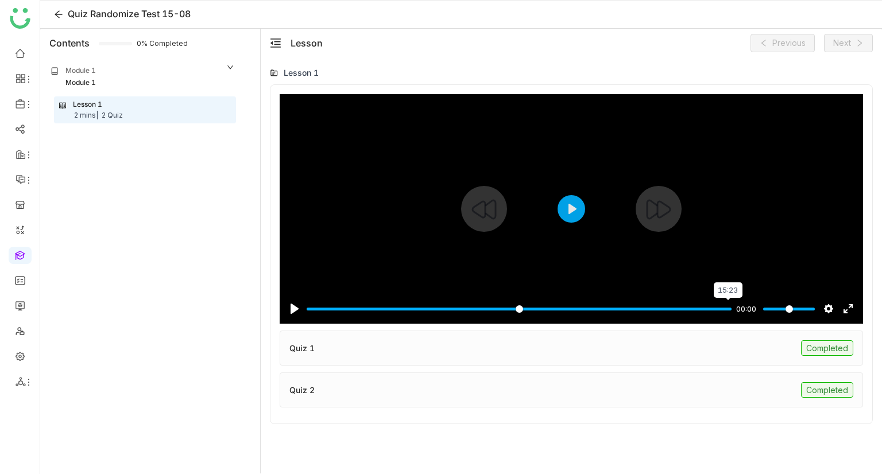
drag, startPoint x: 697, startPoint y: 309, endPoint x: 743, endPoint y: 309, distance: 46.5
click at [731, 309] on input "Seek" at bounding box center [519, 309] width 425 height 11
drag, startPoint x: 712, startPoint y: 310, endPoint x: 754, endPoint y: 309, distance: 42.5
click at [731, 311] on input "Seek" at bounding box center [519, 309] width 425 height 11
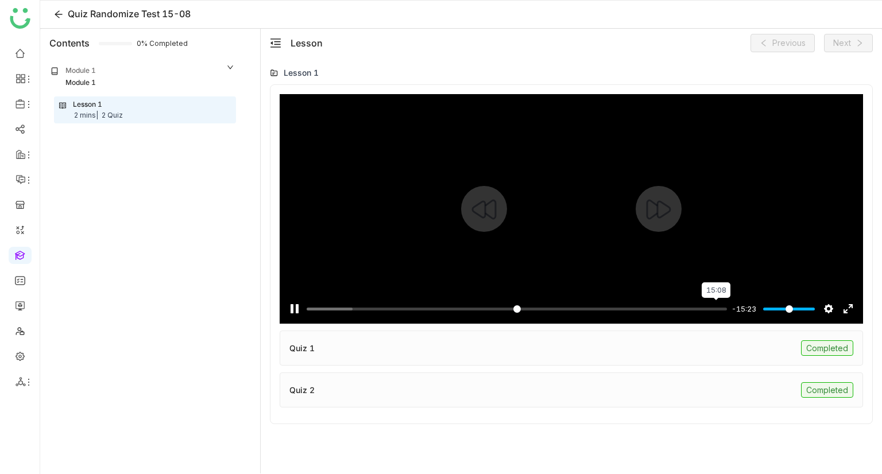
click at [715, 308] on input "Seek" at bounding box center [517, 309] width 420 height 11
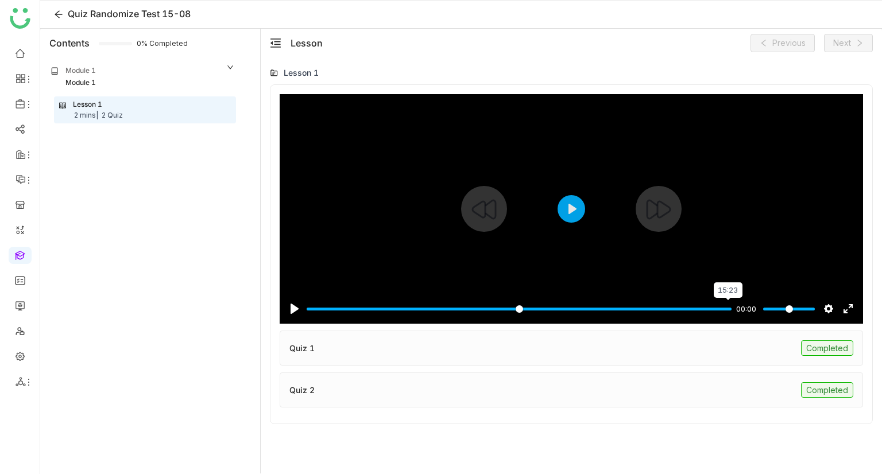
drag, startPoint x: 715, startPoint y: 308, endPoint x: 753, endPoint y: 303, distance: 38.8
click at [731, 304] on input "Seek" at bounding box center [519, 309] width 425 height 11
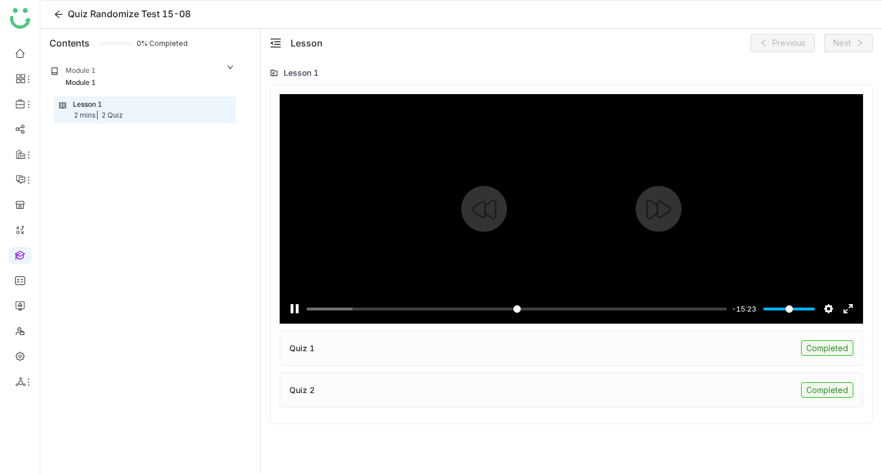
drag, startPoint x: 701, startPoint y: 317, endPoint x: 718, endPoint y: 317, distance: 16.6
click at [718, 317] on div "Pause Play % buffered 14:39 -15:23 Settings Captions Disabled Quality undefined…" at bounding box center [571, 302] width 583 height 44
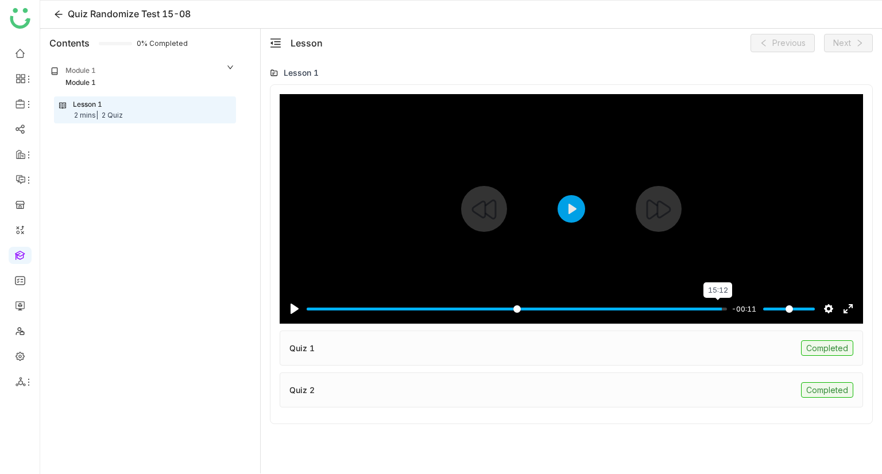
drag, startPoint x: 708, startPoint y: 306, endPoint x: 716, endPoint y: 309, distance: 8.5
click at [716, 309] on input "Seek" at bounding box center [517, 309] width 420 height 11
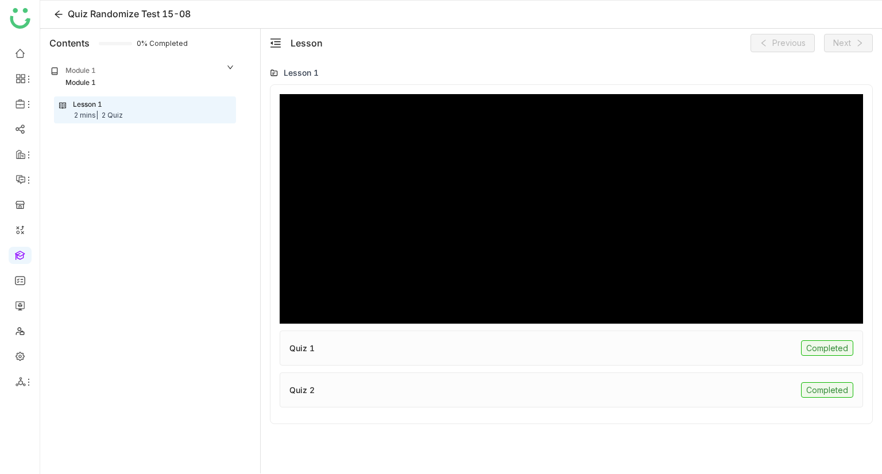
type input "***"
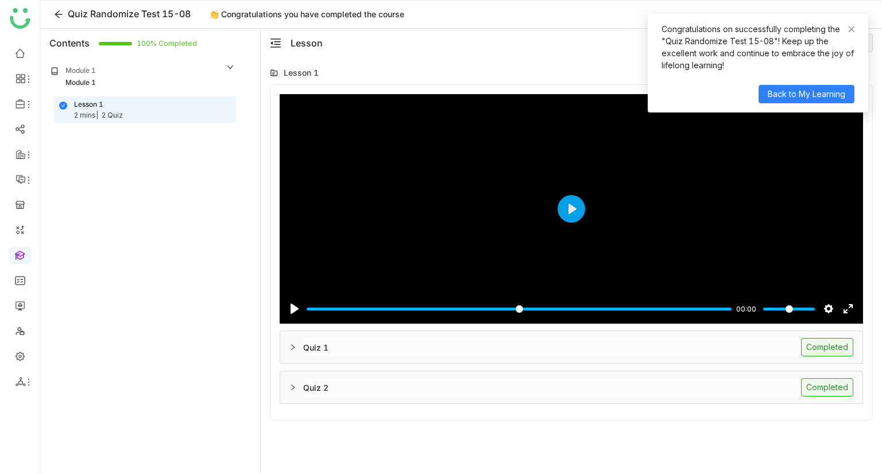
drag, startPoint x: 636, startPoint y: 17, endPoint x: 271, endPoint y: 53, distance: 366.4
click at [273, 61] on div "Lesson 1 Pause Play % buffered 15:23 00:00 Settings Captions Disabled Quality u…" at bounding box center [571, 265] width 621 height 417
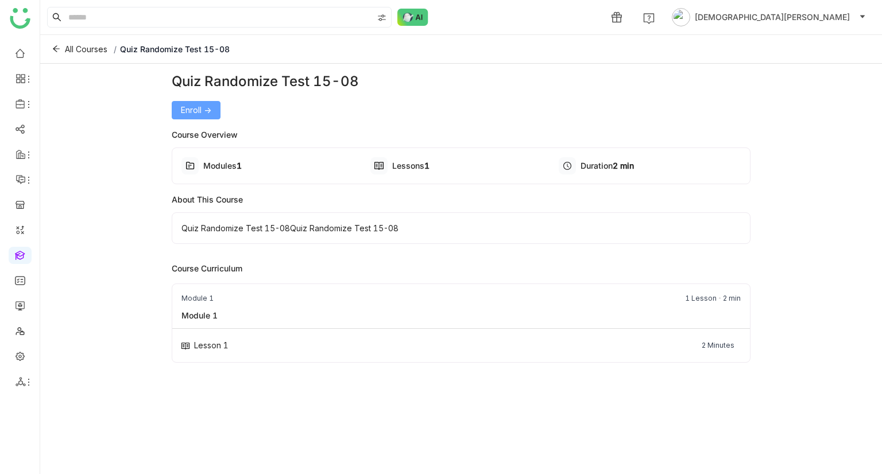
click at [177, 117] on button "Enroll ->" at bounding box center [196, 110] width 49 height 18
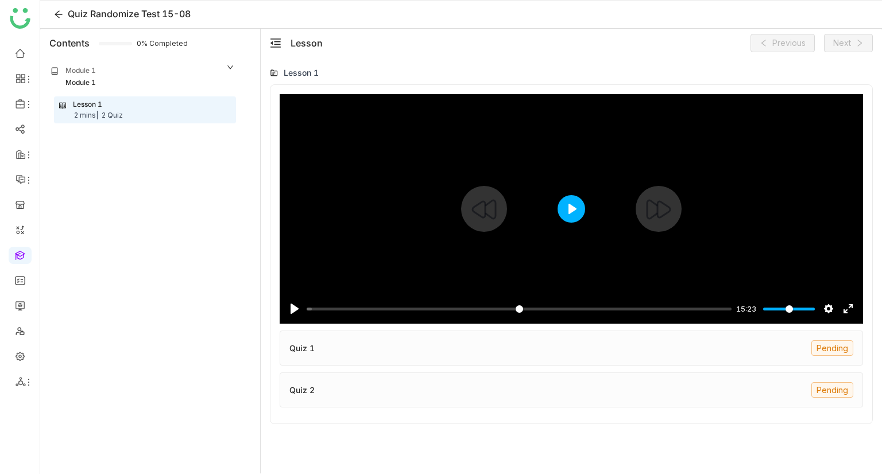
click at [565, 208] on button "Play" at bounding box center [571, 209] width 28 height 28
click at [475, 310] on input "Seek" at bounding box center [517, 309] width 420 height 11
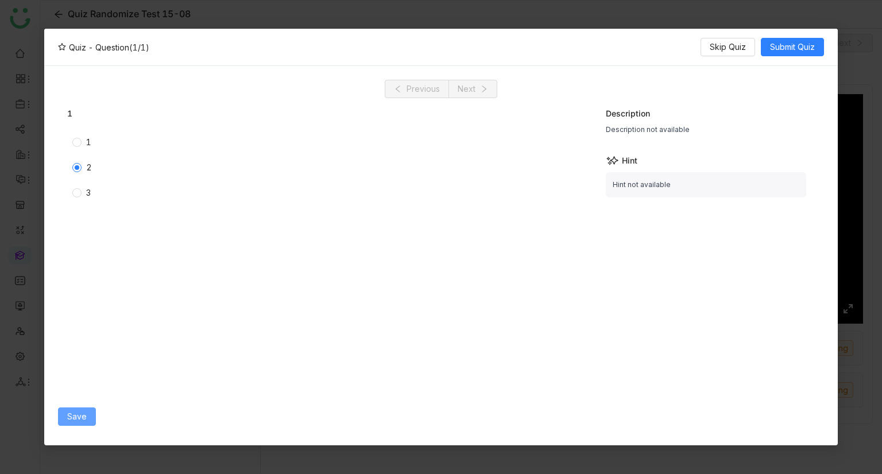
click at [78, 409] on button "Save" at bounding box center [77, 417] width 38 height 18
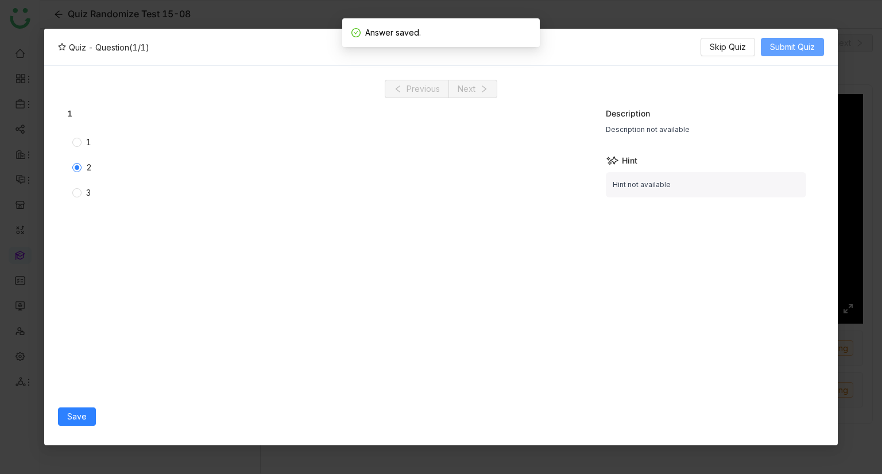
click at [783, 40] on button "Submit Quiz" at bounding box center [792, 47] width 63 height 18
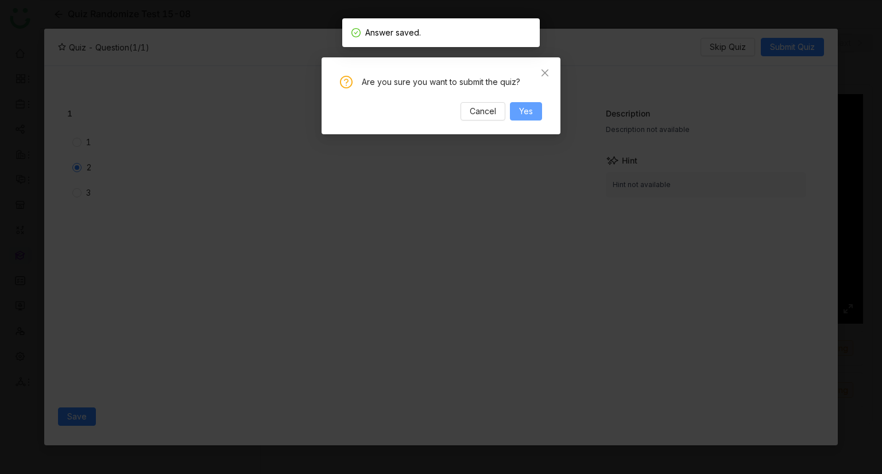
click at [537, 112] on button "Yes" at bounding box center [526, 111] width 32 height 18
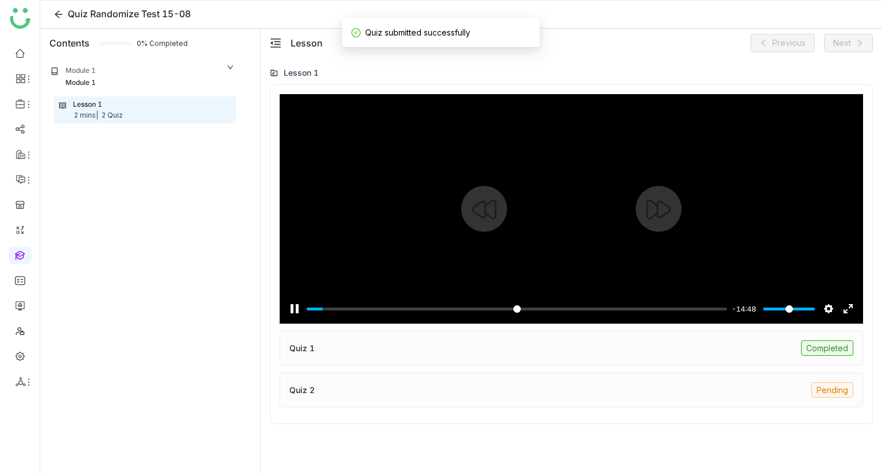
click at [434, 302] on div "Pause Play % buffered 06:10 -14:48 Settings Captions Disabled Quality undefined…" at bounding box center [571, 302] width 583 height 44
click at [446, 306] on input "Seek" at bounding box center [517, 309] width 420 height 11
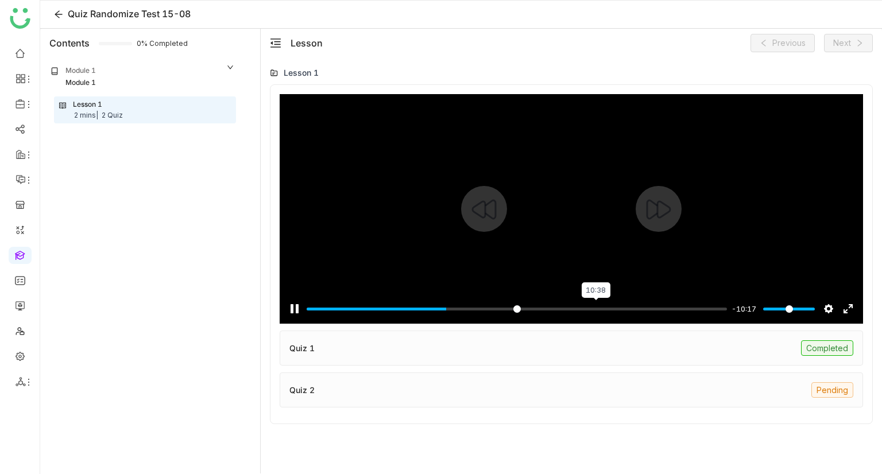
click at [595, 312] on input "Seek" at bounding box center [517, 309] width 420 height 11
click at [684, 306] on input "Seek" at bounding box center [517, 309] width 420 height 11
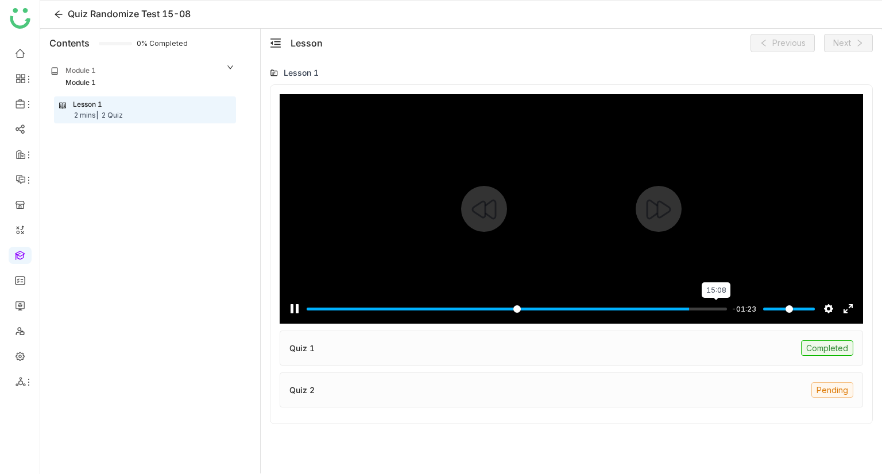
click at [715, 307] on input "Seek" at bounding box center [517, 309] width 420 height 11
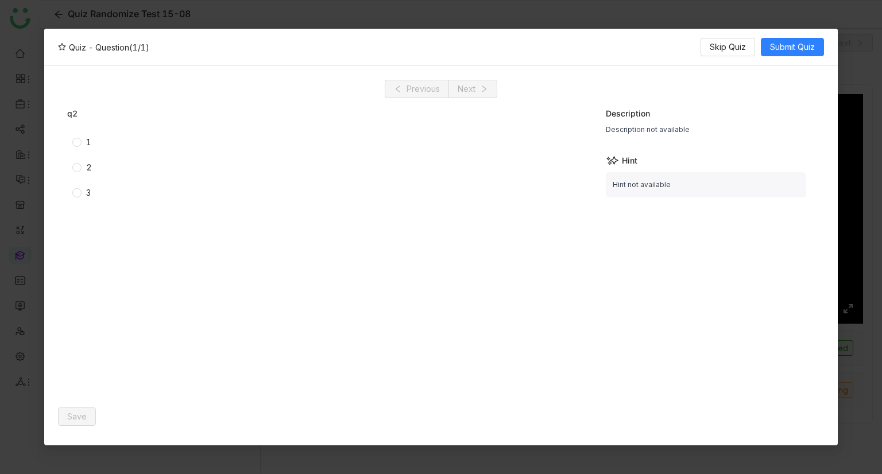
click at [69, 170] on div "2" at bounding box center [221, 167] width 309 height 18
click at [76, 173] on label "2" at bounding box center [220, 167] width 297 height 13
click at [96, 415] on div "Save" at bounding box center [326, 417] width 536 height 30
click at [92, 417] on button "Save" at bounding box center [77, 417] width 38 height 18
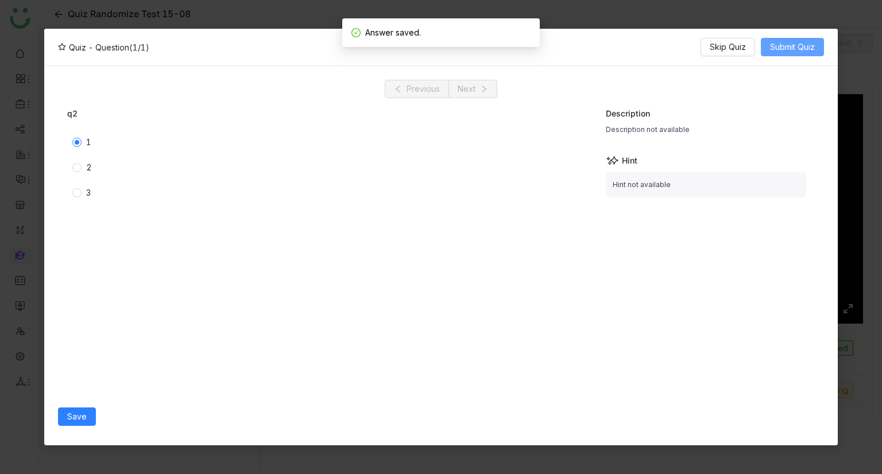
click at [785, 53] on button "Submit Quiz" at bounding box center [792, 47] width 63 height 18
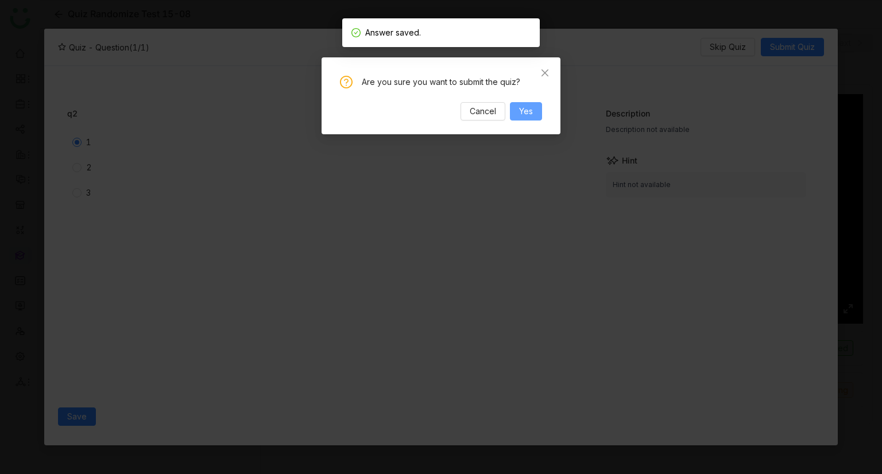
click at [526, 104] on button "Yes" at bounding box center [526, 111] width 32 height 18
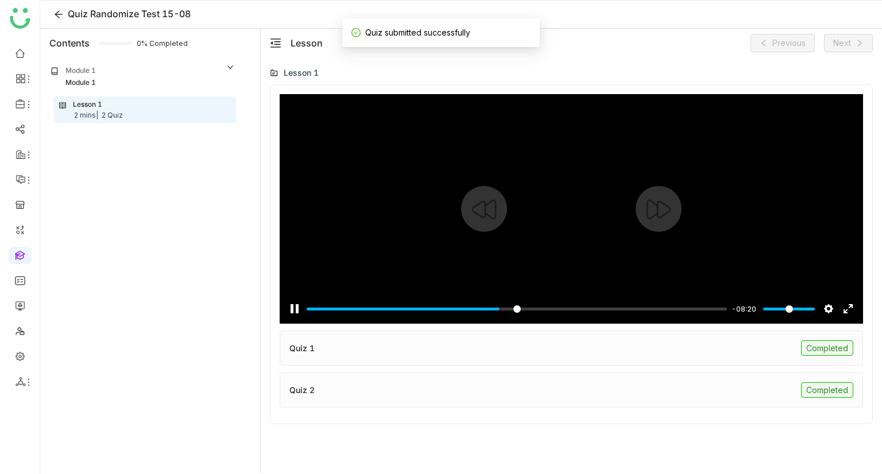
click at [496, 175] on div at bounding box center [571, 209] width 583 height 230
type input "*****"
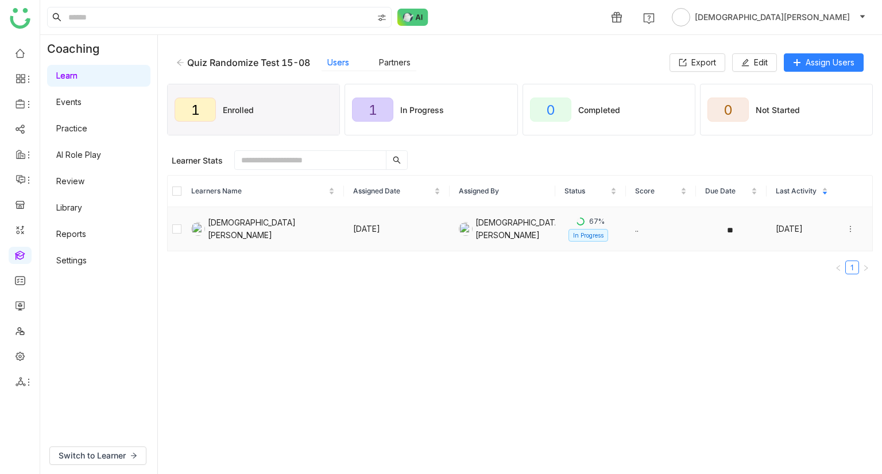
click at [846, 228] on icon at bounding box center [850, 229] width 8 height 8
click at [755, 174] on div "Unenroll Set Due Date Complete View Submission Remind" at bounding box center [792, 228] width 90 height 109
click at [758, 182] on icon at bounding box center [758, 185] width 8 height 8
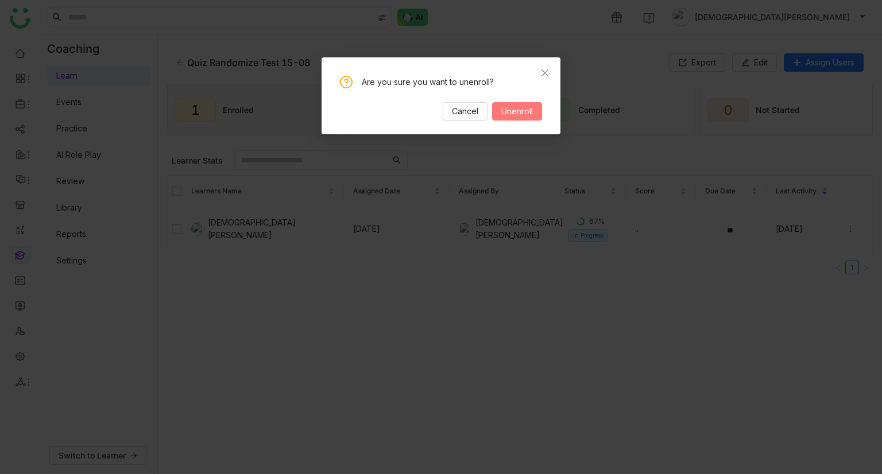
click at [503, 109] on span "Unenroll" at bounding box center [517, 111] width 32 height 13
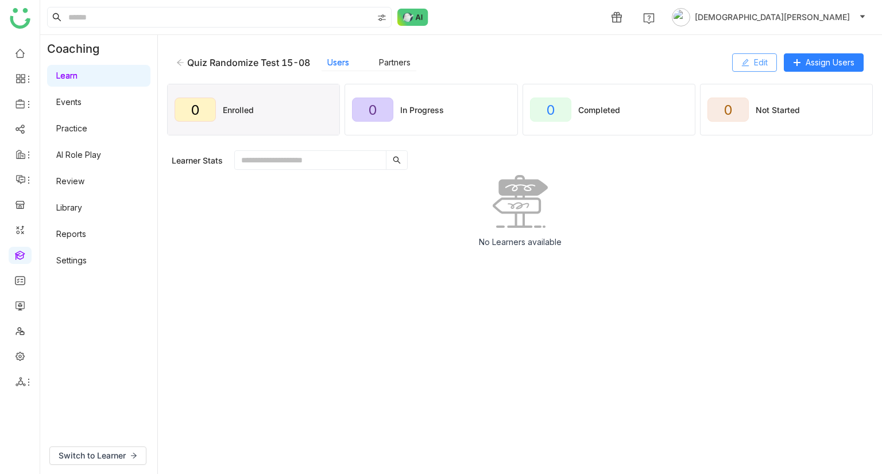
click at [760, 63] on span "Edit" at bounding box center [761, 62] width 14 height 13
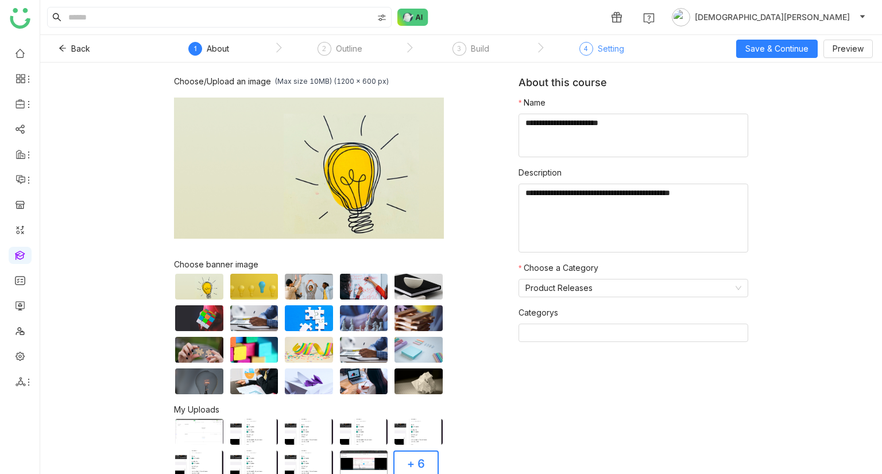
click at [599, 45] on div "Setting" at bounding box center [611, 49] width 26 height 14
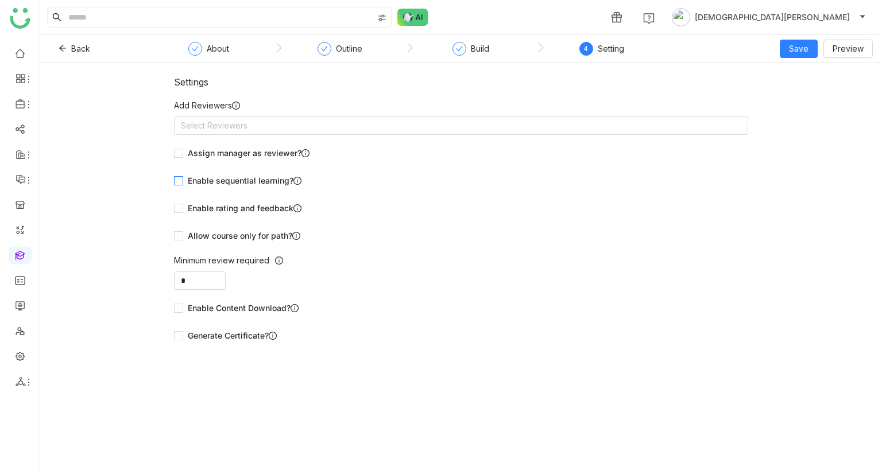
click at [203, 180] on span "Enable sequential learning?" at bounding box center [244, 181] width 123 height 13
click at [785, 42] on button "Save" at bounding box center [799, 49] width 38 height 18
click at [810, 84] on li "Save & Publish" at bounding box center [817, 94] width 70 height 22
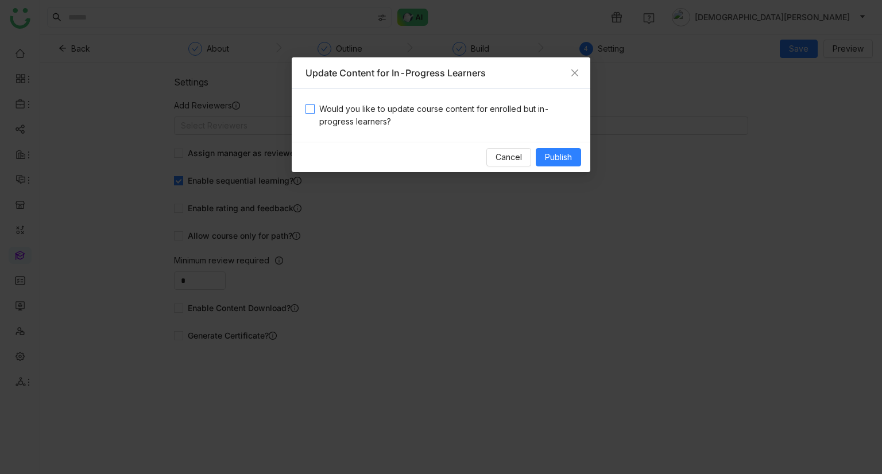
click at [382, 120] on span "Would you like to update course content for enrolled but in-progress learners?" at bounding box center [446, 115] width 262 height 25
click at [542, 154] on button "Publish" at bounding box center [558, 157] width 45 height 18
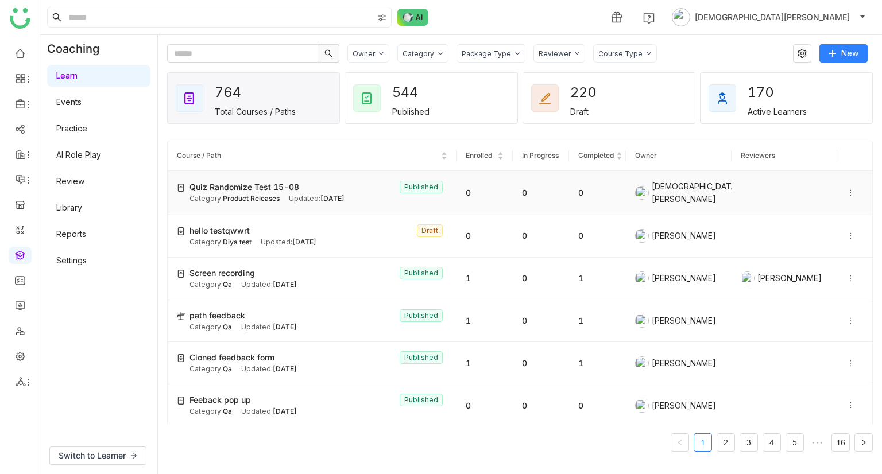
click at [846, 191] on icon at bounding box center [850, 193] width 8 height 8
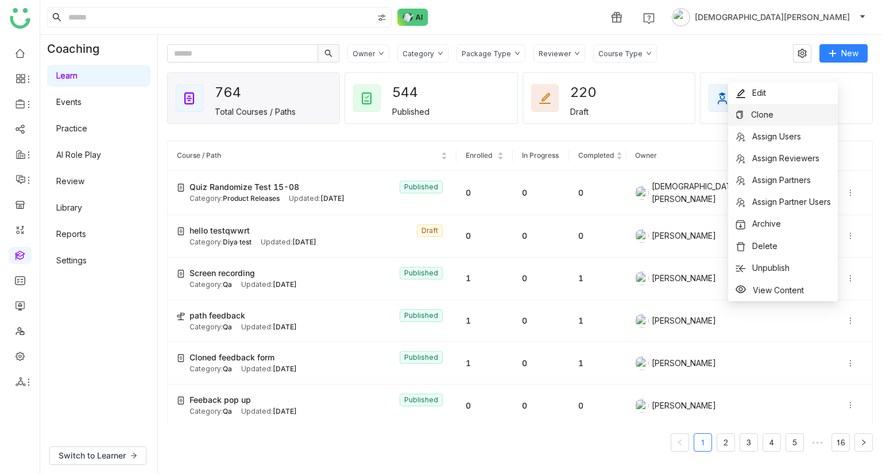
click at [759, 119] on span "Clone" at bounding box center [762, 115] width 22 height 10
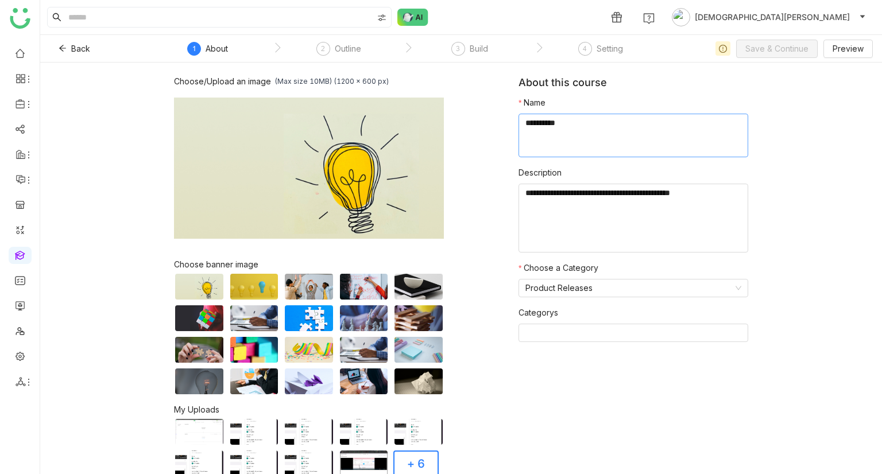
click at [553, 130] on textarea at bounding box center [633, 136] width 230 height 44
type textarea "**********"
click at [755, 44] on span "Save & Continue" at bounding box center [776, 48] width 63 height 13
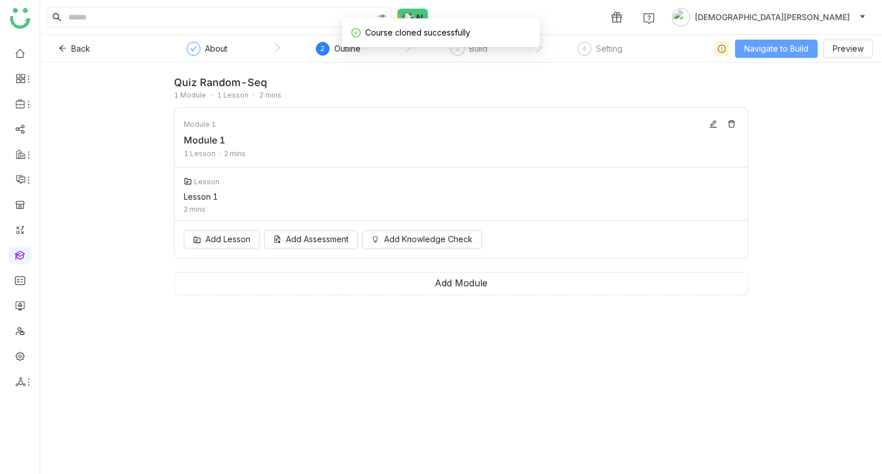
click at [775, 53] on span "Navigate to Build" at bounding box center [776, 48] width 64 height 13
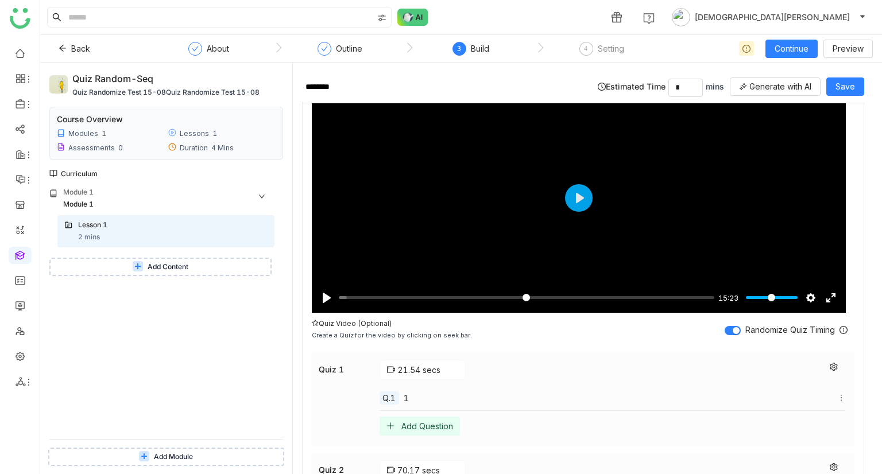
scroll to position [208, 0]
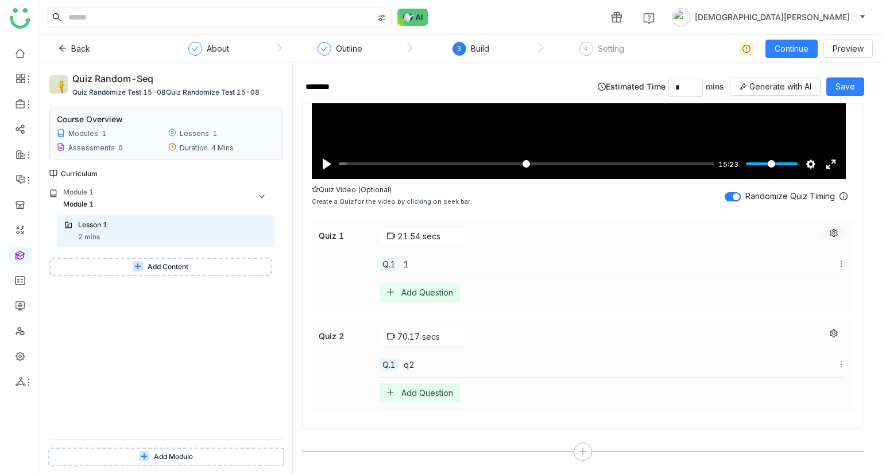
click at [830, 229] on icon at bounding box center [834, 233] width 8 height 8
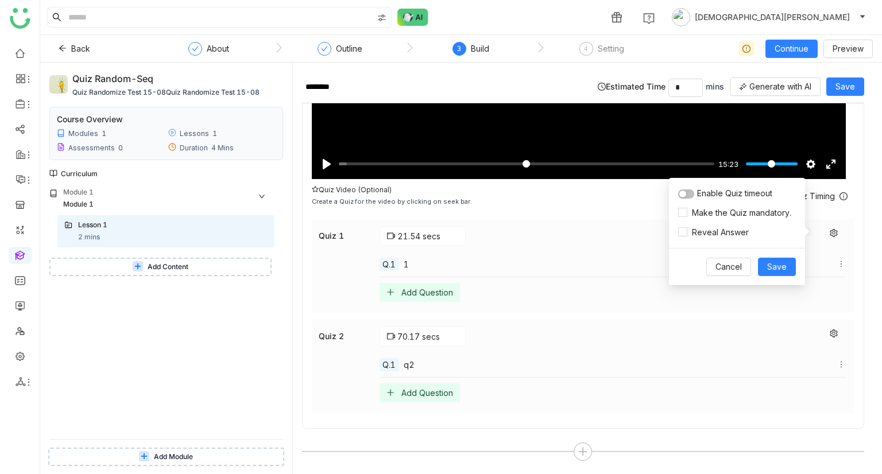
click at [681, 193] on span "button" at bounding box center [682, 194] width 7 height 7
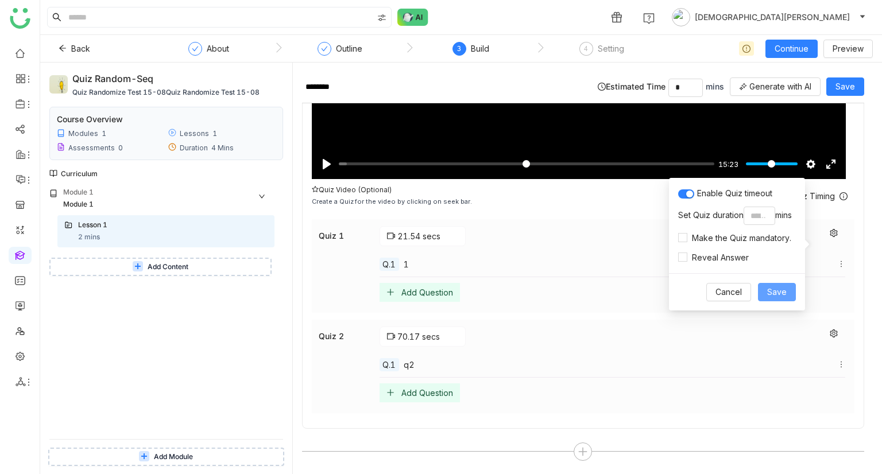
click at [786, 287] on span "Save" at bounding box center [777, 292] width 20 height 13
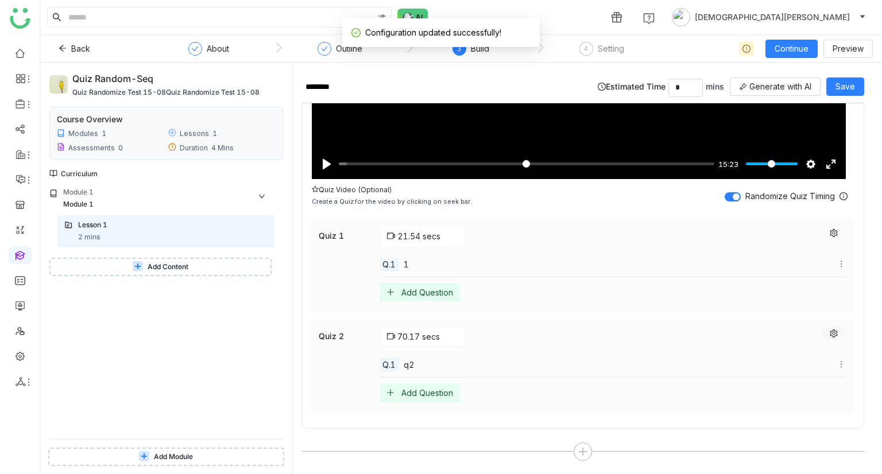
click at [830, 332] on icon at bounding box center [834, 334] width 8 height 8
click at [693, 292] on button "button" at bounding box center [686, 293] width 16 height 9
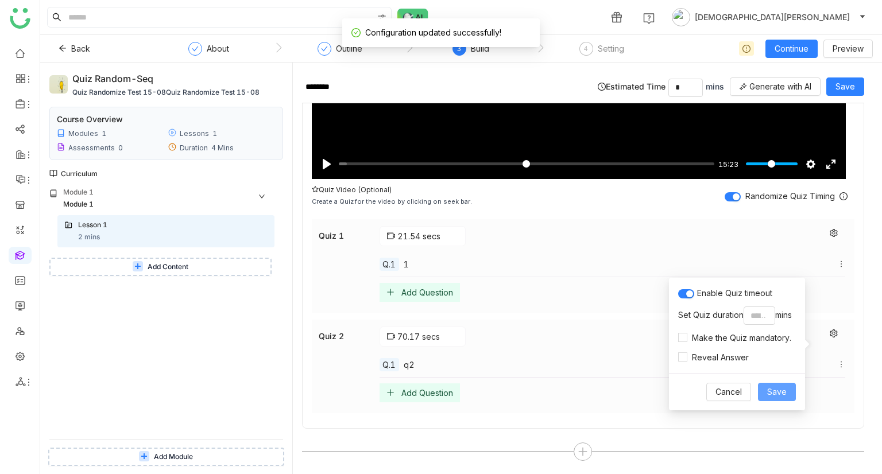
click at [770, 384] on button "Save" at bounding box center [777, 392] width 38 height 18
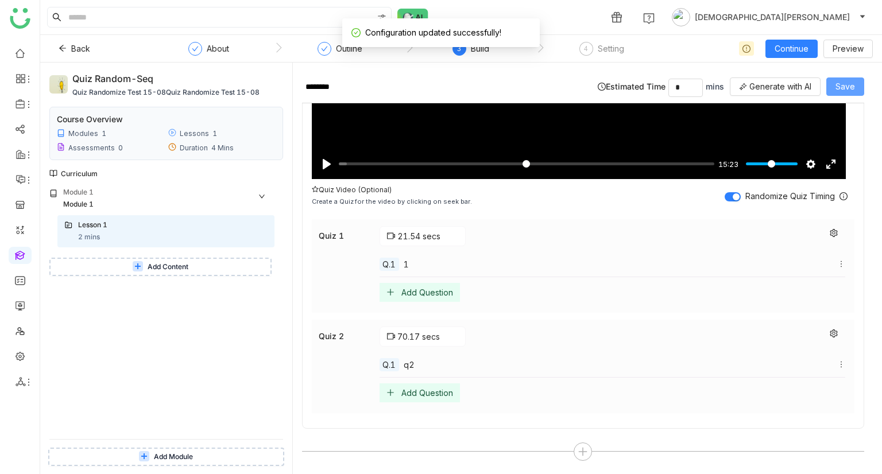
click at [846, 86] on span "Save" at bounding box center [845, 86] width 20 height 13
click at [795, 45] on span "Continue" at bounding box center [791, 48] width 34 height 13
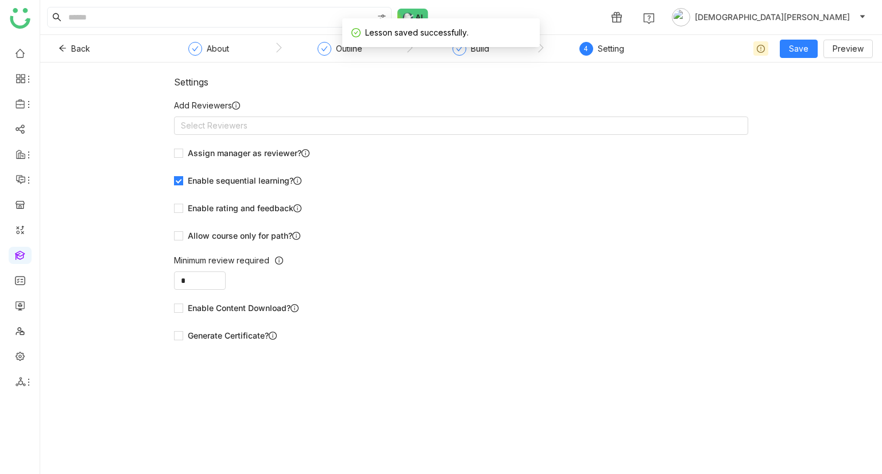
click at [234, 168] on form "Add Reviewers Select Reviewers Assign manager as reviewer? Enable sequential le…" at bounding box center [461, 222] width 574 height 246
click at [234, 183] on span "Enable sequential learning?" at bounding box center [244, 181] width 123 height 13
click at [791, 53] on span "Save" at bounding box center [799, 48] width 20 height 13
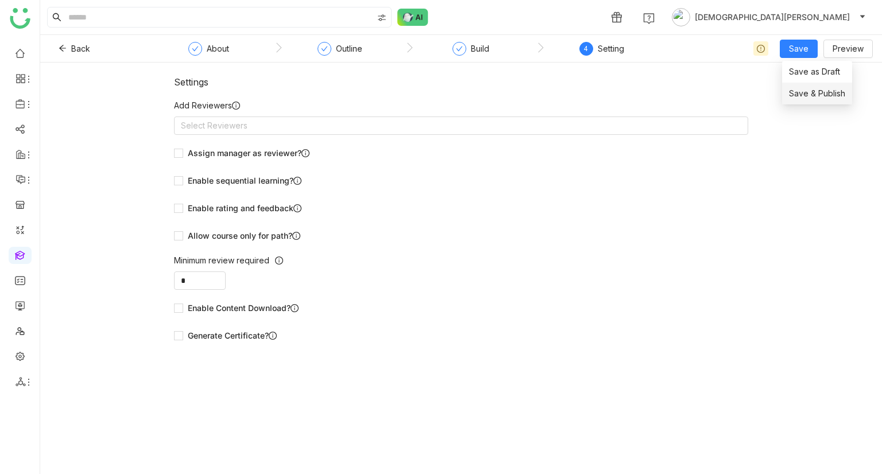
click at [790, 94] on span "Save & Publish" at bounding box center [817, 93] width 56 height 13
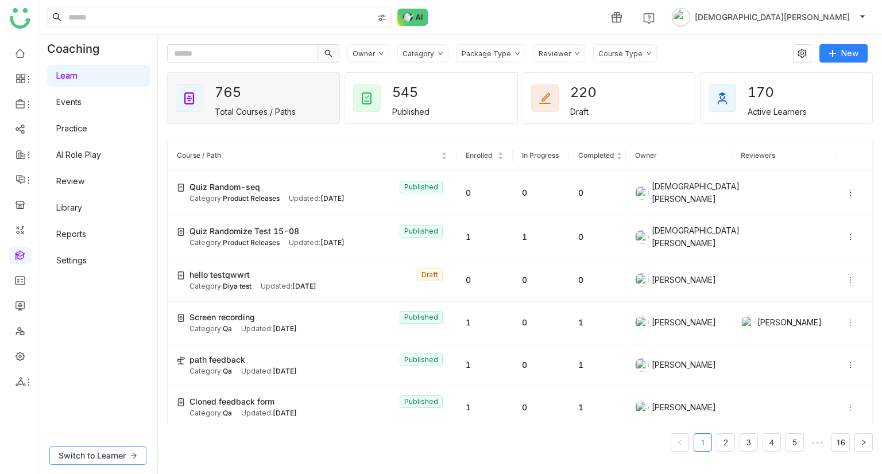
click at [115, 459] on span "Switch to Learner" at bounding box center [92, 456] width 67 height 13
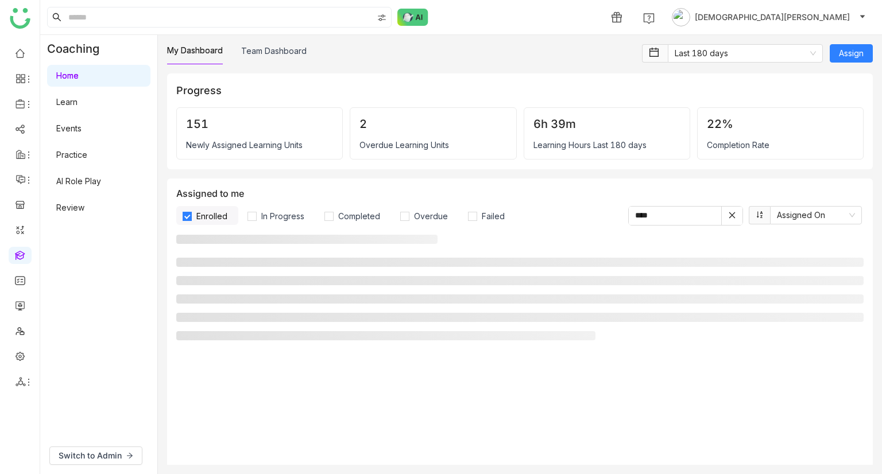
click at [78, 98] on link "Learn" at bounding box center [66, 102] width 21 height 10
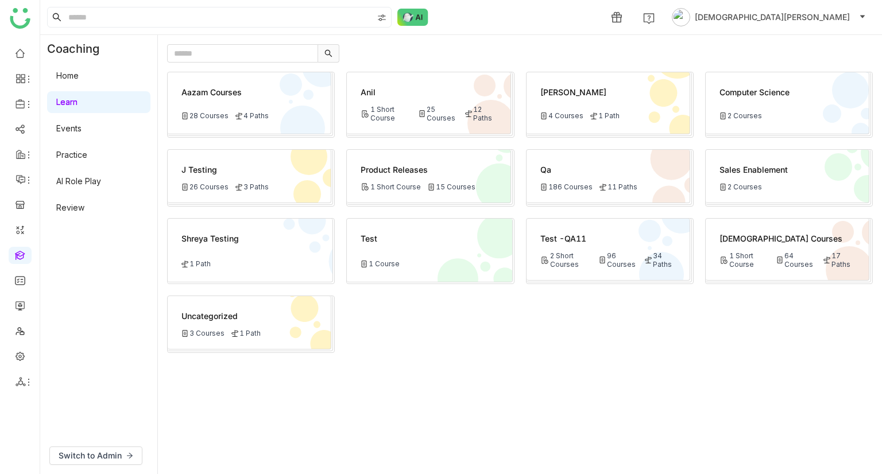
click at [451, 166] on div "Product Releases" at bounding box center [428, 170] width 135 height 12
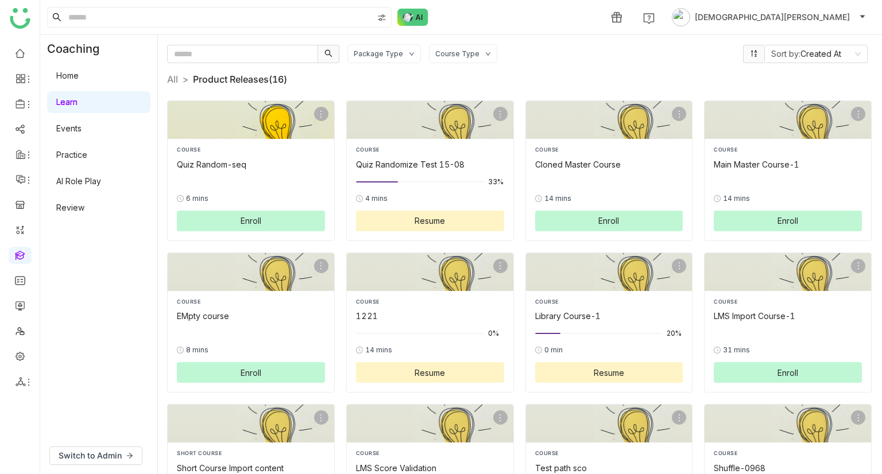
click at [244, 215] on span "Enroll" at bounding box center [251, 221] width 21 height 12
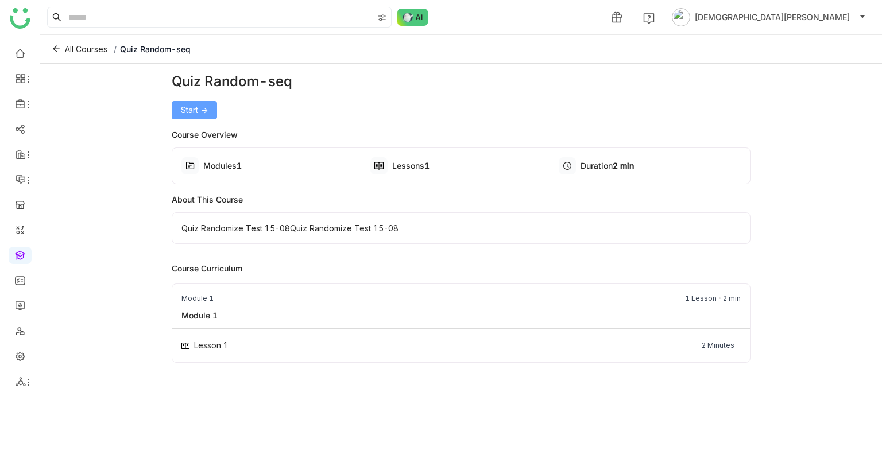
click at [190, 107] on span "Start ->" at bounding box center [194, 110] width 27 height 13
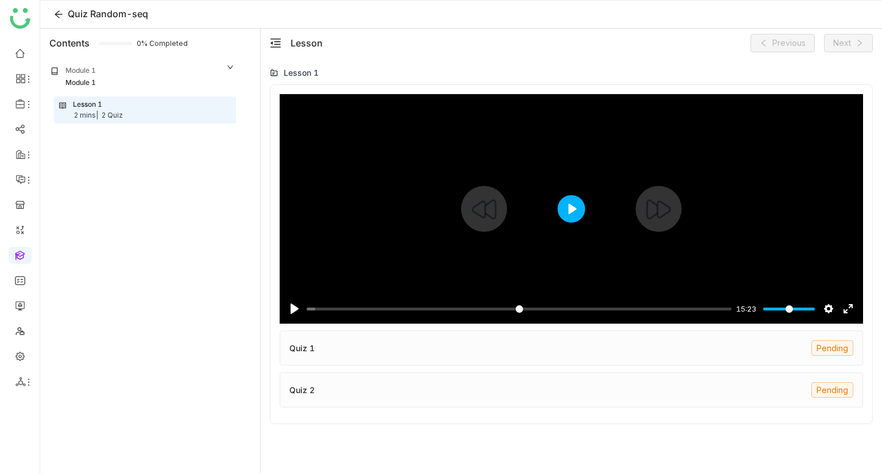
click at [561, 206] on button "Play" at bounding box center [571, 209] width 28 height 28
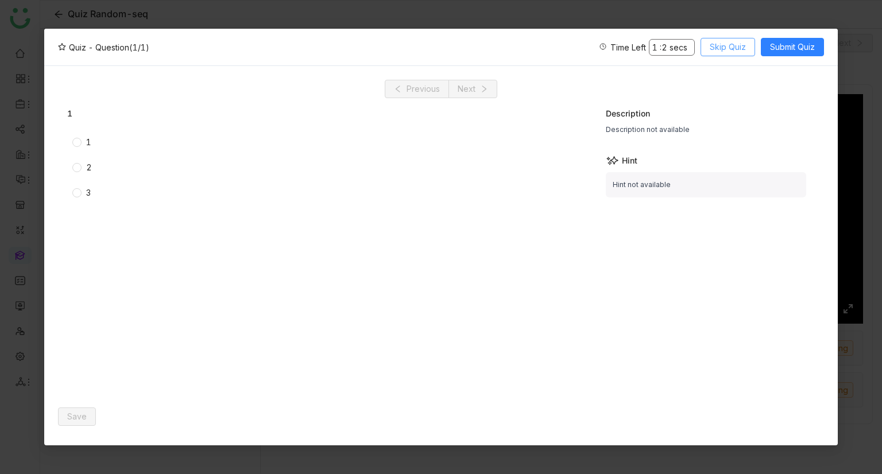
click at [728, 47] on span "Skip Quiz" at bounding box center [728, 47] width 36 height 13
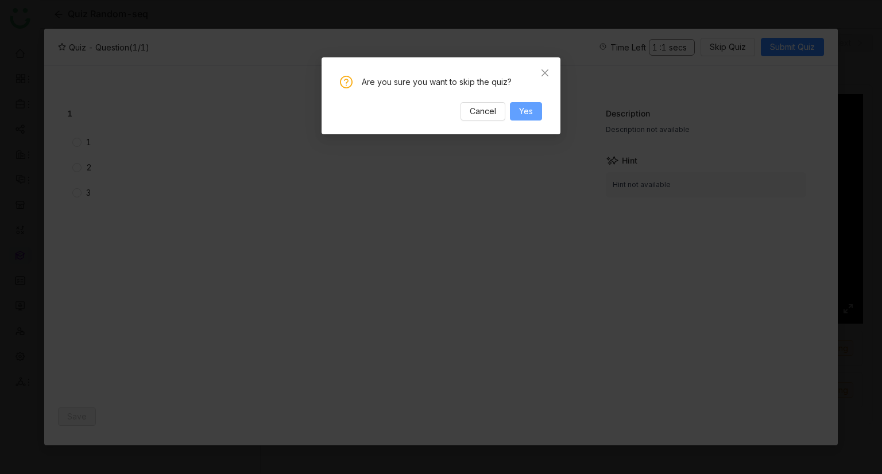
click at [528, 104] on button "Yes" at bounding box center [526, 111] width 32 height 18
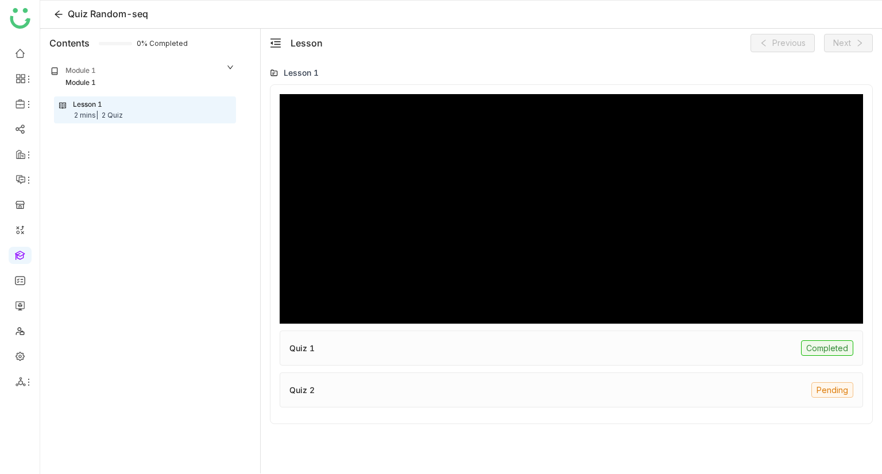
type input "*****"
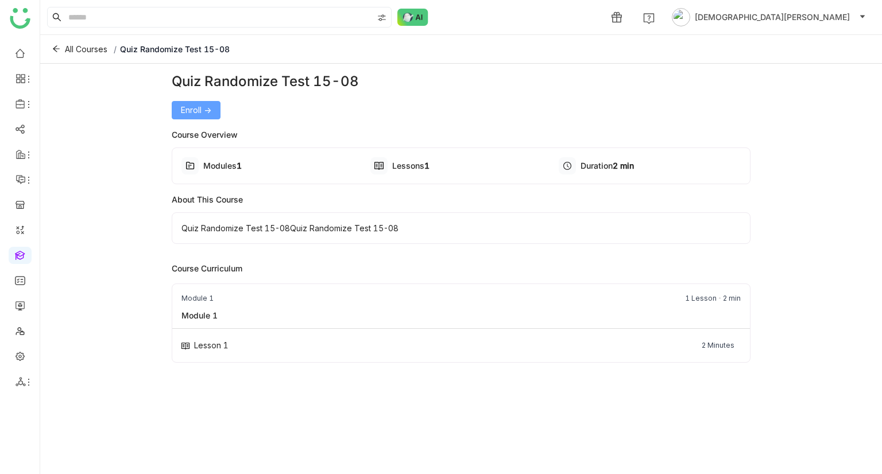
click at [195, 111] on span "Enroll ->" at bounding box center [196, 110] width 30 height 13
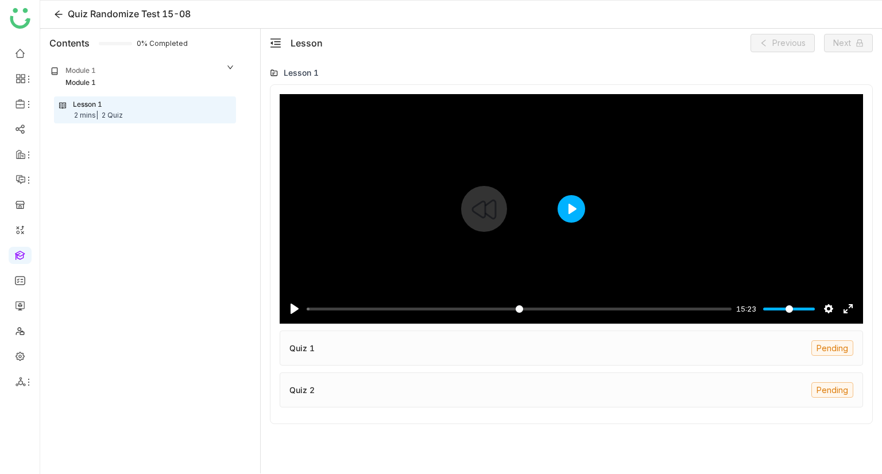
click at [564, 208] on button "Play" at bounding box center [571, 209] width 28 height 28
click at [333, 317] on div "Pause Play % buffered 00:46 -15:22 Settings Captions Disabled Quality undefined…" at bounding box center [571, 302] width 583 height 44
click at [347, 307] on input "Seek" at bounding box center [517, 309] width 420 height 11
click at [452, 306] on input "Seek" at bounding box center [517, 309] width 420 height 11
click at [496, 306] on input "Seek" at bounding box center [517, 309] width 420 height 11
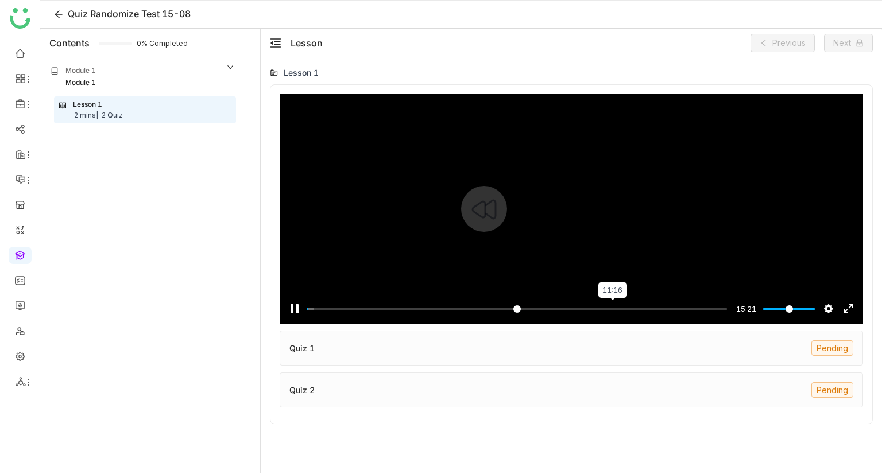
click at [611, 306] on input "Seek" at bounding box center [517, 309] width 420 height 11
click at [649, 306] on input "Seek" at bounding box center [517, 309] width 420 height 11
click at [680, 307] on input "Seek" at bounding box center [517, 309] width 420 height 11
click at [694, 307] on input "Seek" at bounding box center [517, 309] width 420 height 11
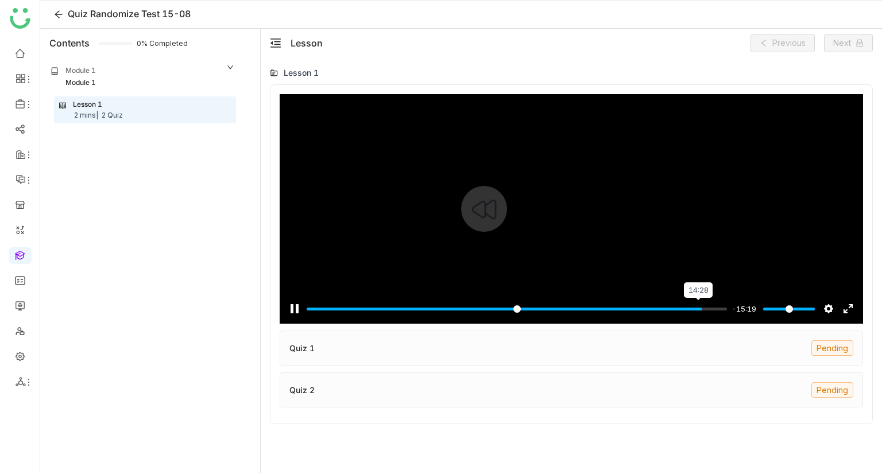
click at [697, 307] on input "Seek" at bounding box center [517, 309] width 420 height 11
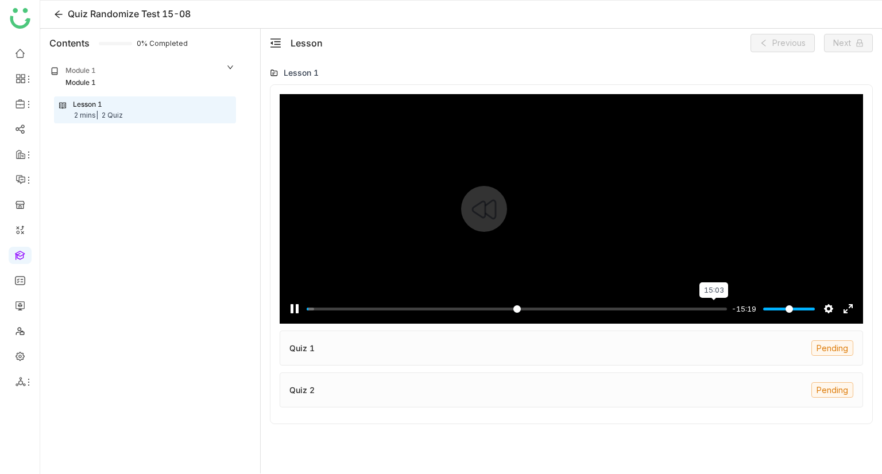
click at [712, 307] on input "Seek" at bounding box center [517, 309] width 420 height 11
click at [385, 305] on input "Seek" at bounding box center [517, 309] width 420 height 11
click at [381, 310] on input "Seek" at bounding box center [517, 309] width 420 height 11
click at [335, 308] on input "Seek" at bounding box center [517, 309] width 420 height 11
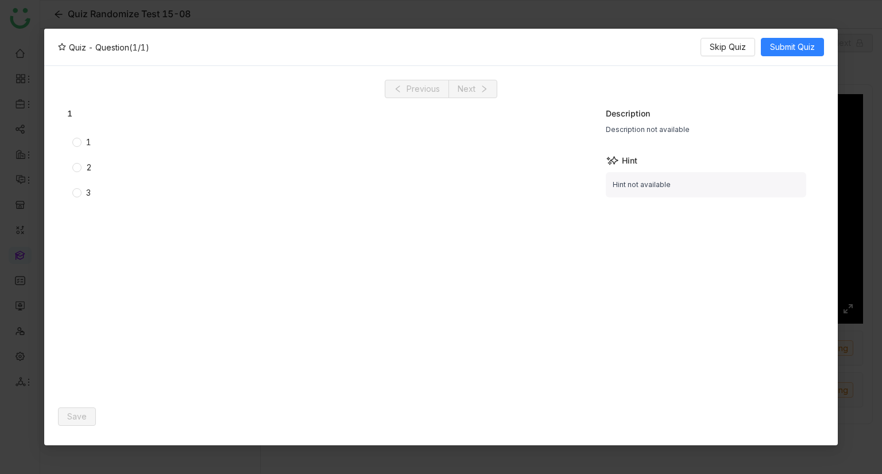
click at [83, 169] on span "2" at bounding box center [89, 167] width 15 height 13
click at [78, 427] on div "Save" at bounding box center [326, 417] width 536 height 30
drag, startPoint x: 79, startPoint y: 414, endPoint x: 79, endPoint y: 421, distance: 6.9
click at [80, 415] on span "Save" at bounding box center [77, 416] width 20 height 13
click at [71, 432] on div "Previous Next 1 1 2 3 Description Description not available Hint Hint not avail…" at bounding box center [440, 255] width 793 height 379
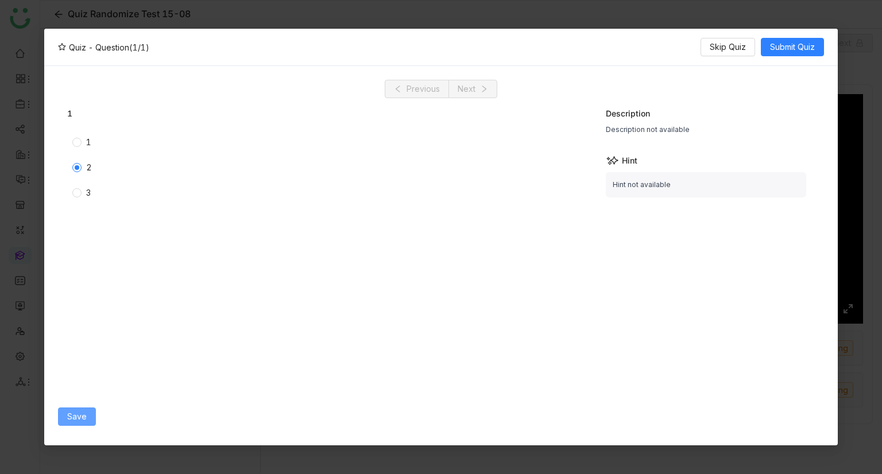
drag, startPoint x: 77, startPoint y: 413, endPoint x: 109, endPoint y: 401, distance: 33.8
click at [77, 414] on span "Save" at bounding box center [77, 416] width 20 height 13
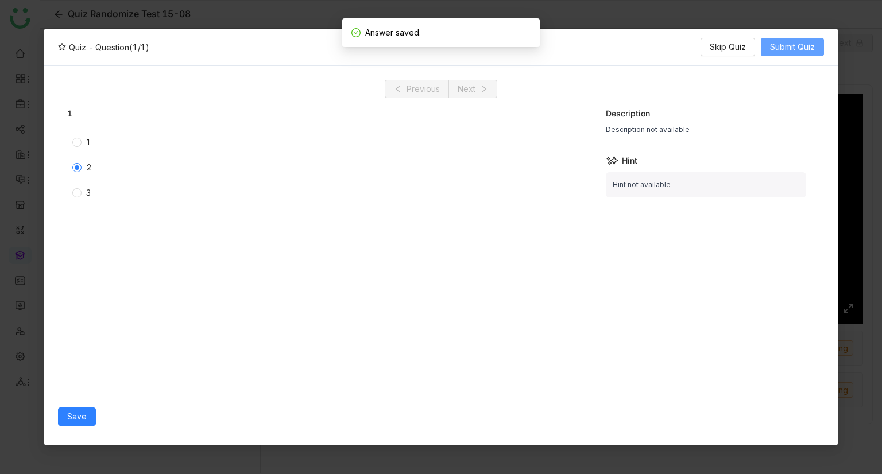
click at [778, 52] on span "Submit Quiz" at bounding box center [792, 47] width 45 height 13
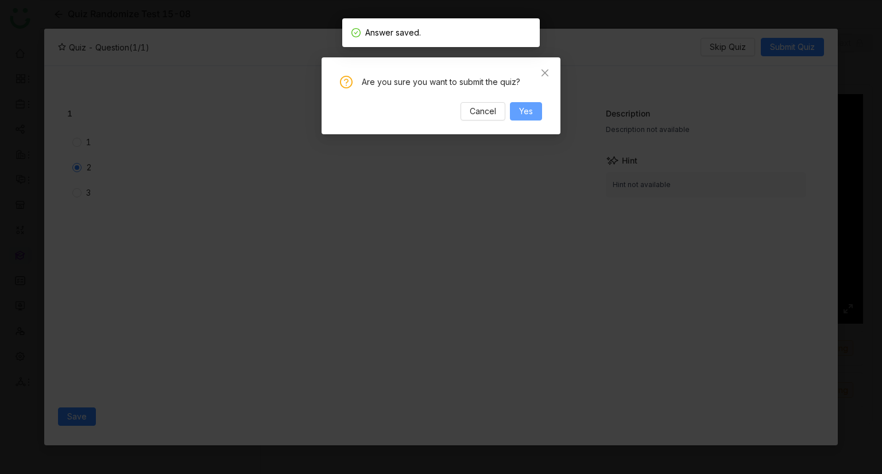
click at [533, 111] on button "Yes" at bounding box center [526, 111] width 32 height 18
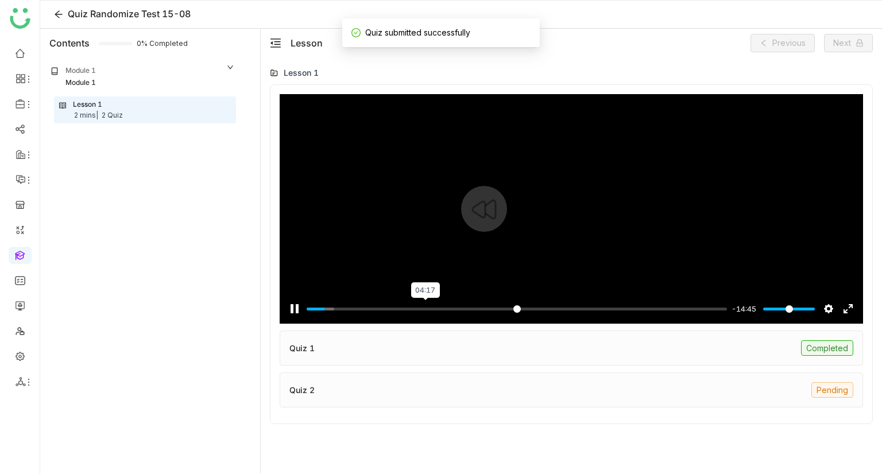
click at [425, 308] on input "Seek" at bounding box center [517, 309] width 420 height 11
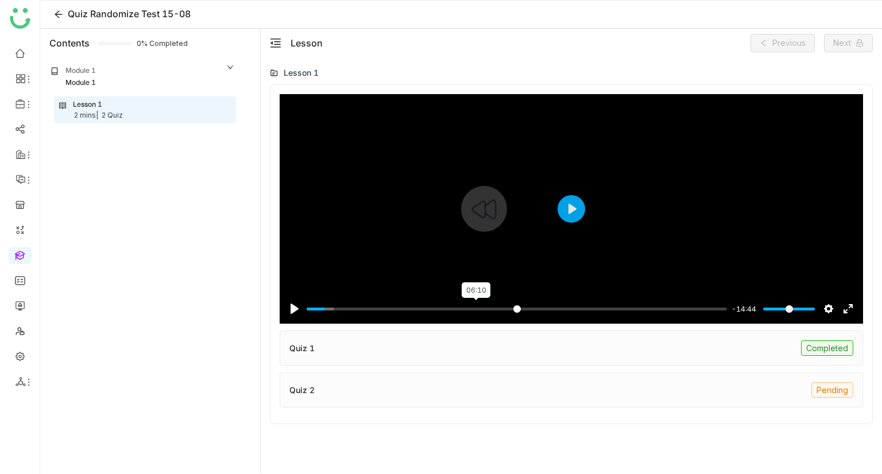
click at [475, 306] on input "Seek" at bounding box center [517, 309] width 420 height 11
click at [502, 311] on input "Seek" at bounding box center [517, 309] width 420 height 11
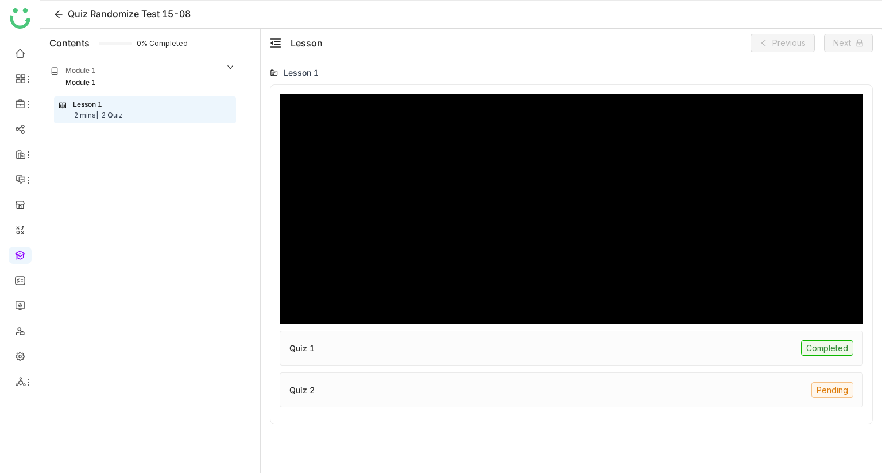
type input "*****"
